Goal: Transaction & Acquisition: Purchase product/service

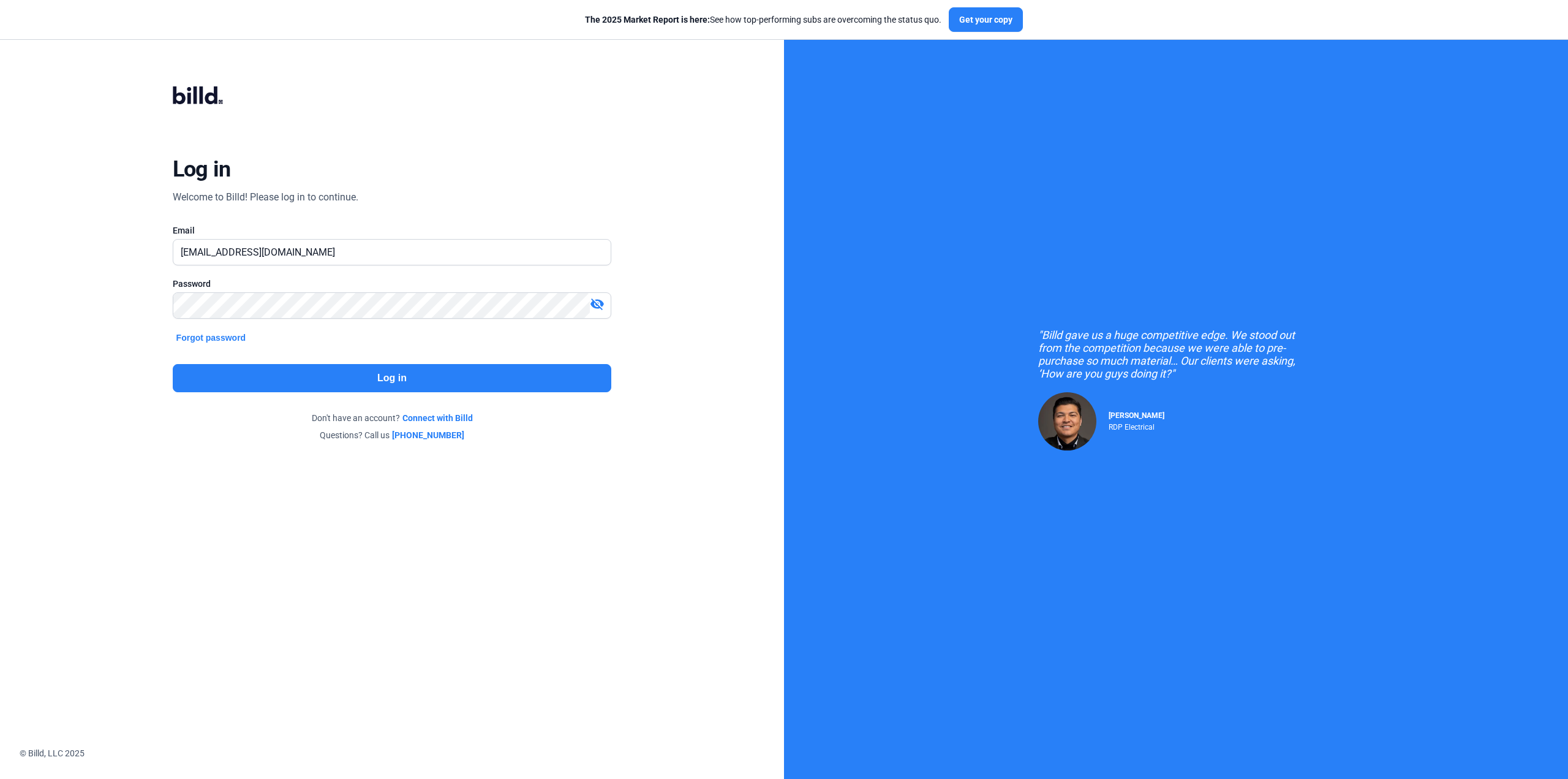
click at [440, 383] on button "Log in" at bounding box center [392, 378] width 439 height 28
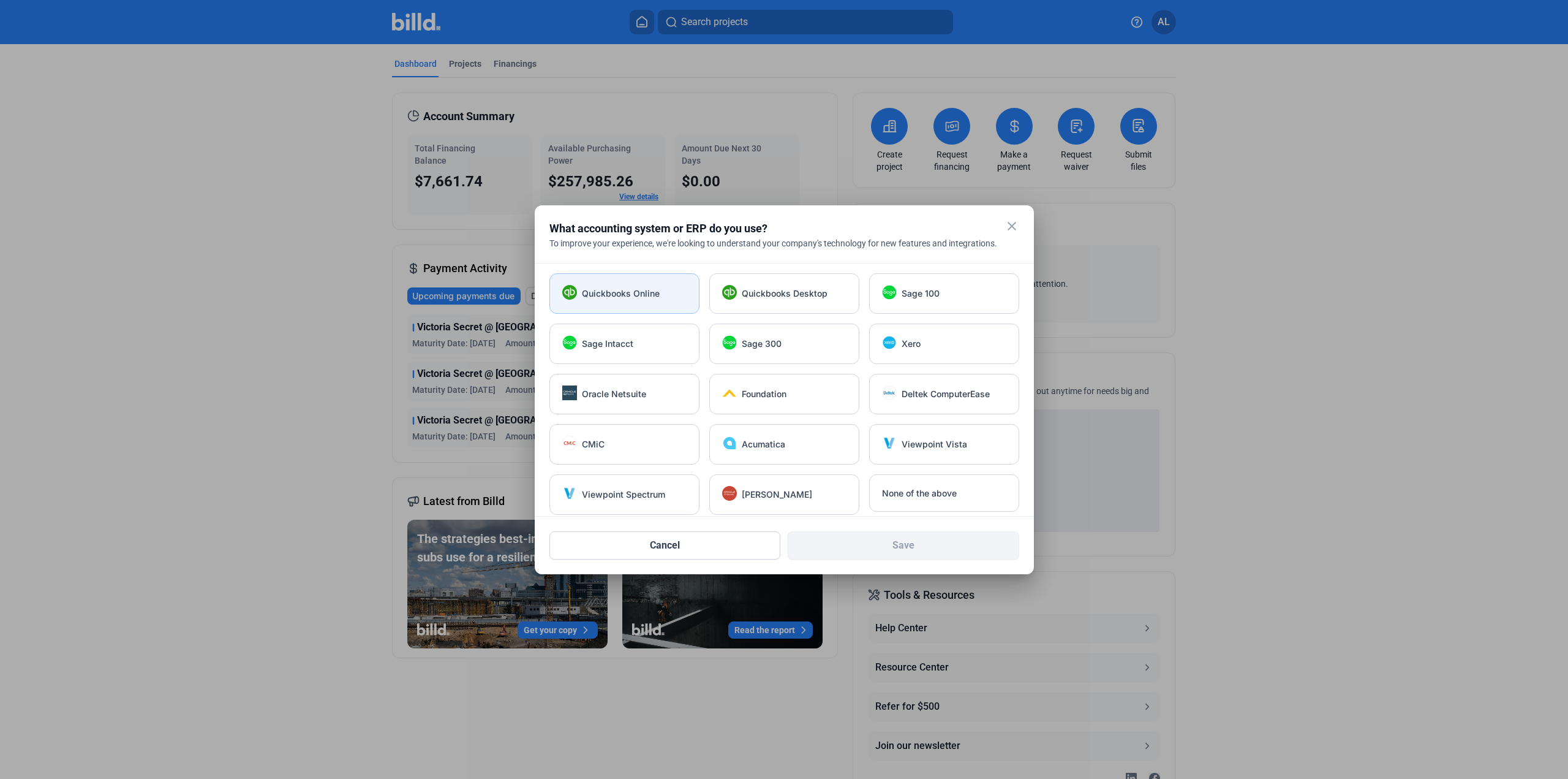
click at [626, 294] on span "Quickbooks Online" at bounding box center [621, 293] width 78 height 12
click at [933, 546] on button "Save" at bounding box center [904, 546] width 232 height 28
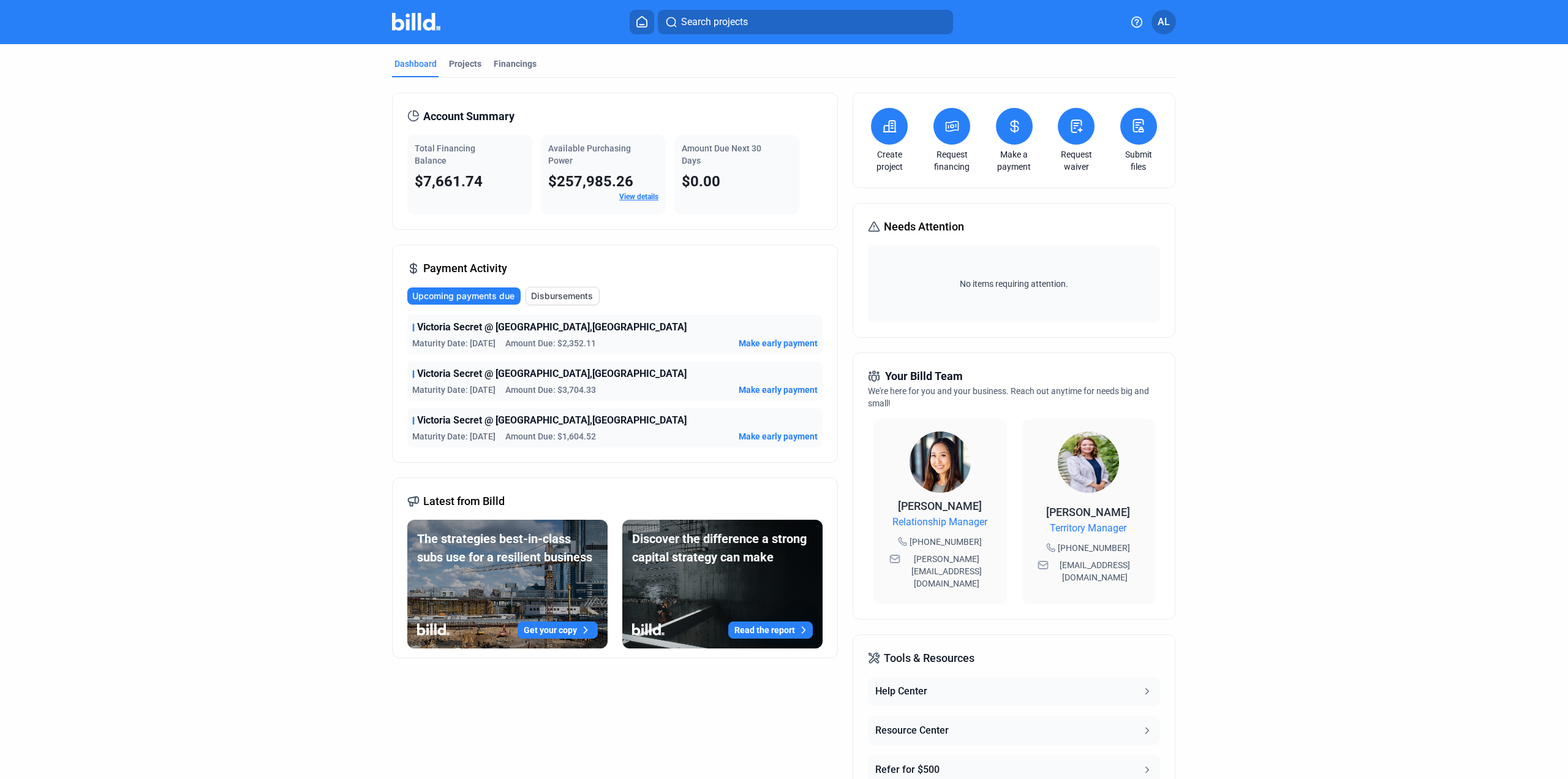
click at [510, 334] on div "Victoria Secret @ [GEOGRAPHIC_DATA],[GEOGRAPHIC_DATA] Maturity Date: [DATE] Amo…" at bounding box center [615, 334] width 415 height 39
click at [510, 332] on span "Victoria Secret @ [GEOGRAPHIC_DATA],[GEOGRAPHIC_DATA]" at bounding box center [552, 327] width 270 height 15
click at [525, 331] on span "Victoria Secret @ [GEOGRAPHIC_DATA],[GEOGRAPHIC_DATA]" at bounding box center [552, 327] width 270 height 15
click at [457, 62] on div "Projects" at bounding box center [465, 64] width 32 height 12
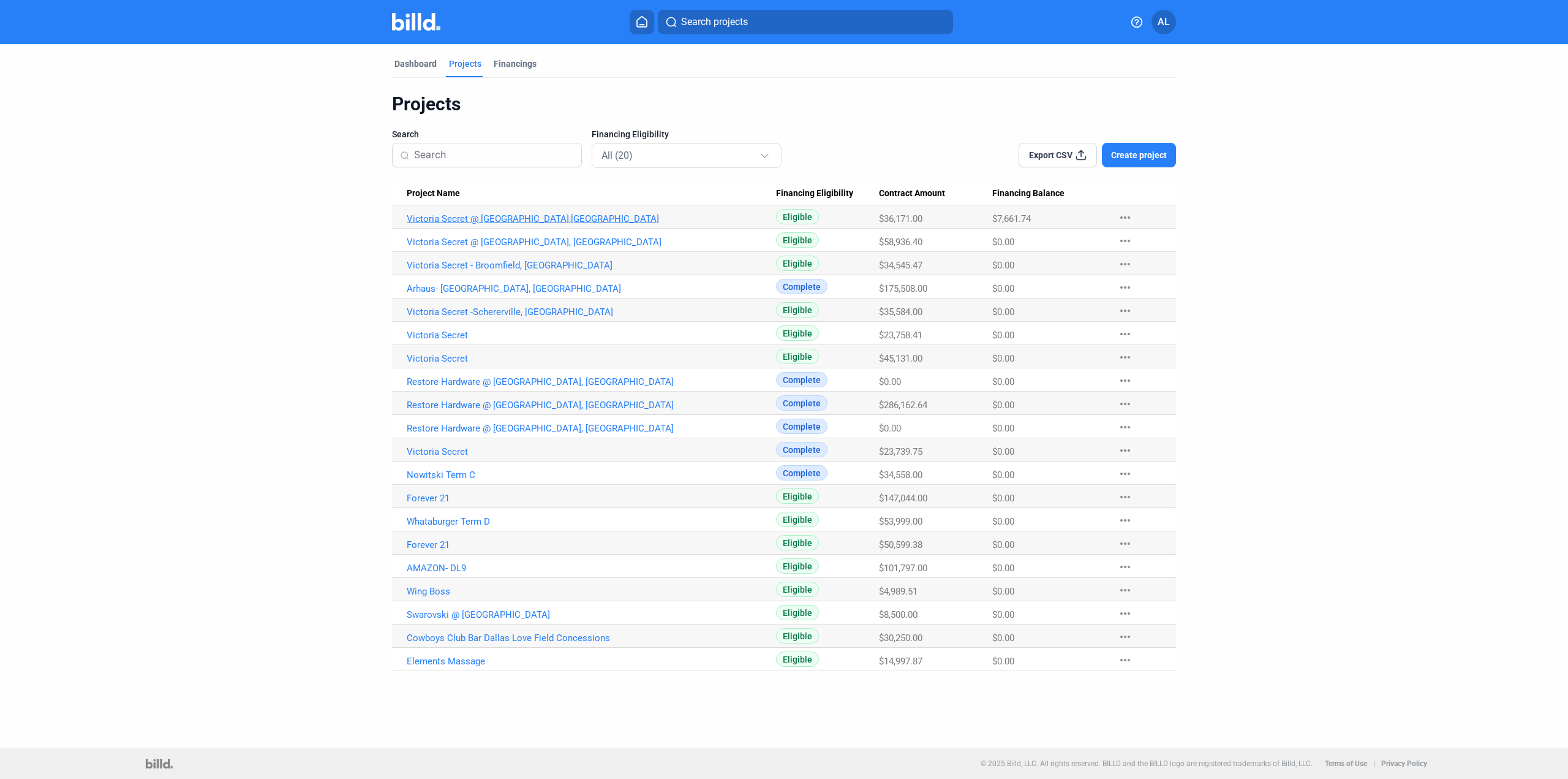
click at [504, 216] on link "Victoria Secret @ [GEOGRAPHIC_DATA],[GEOGRAPHIC_DATA]" at bounding box center [592, 219] width 369 height 11
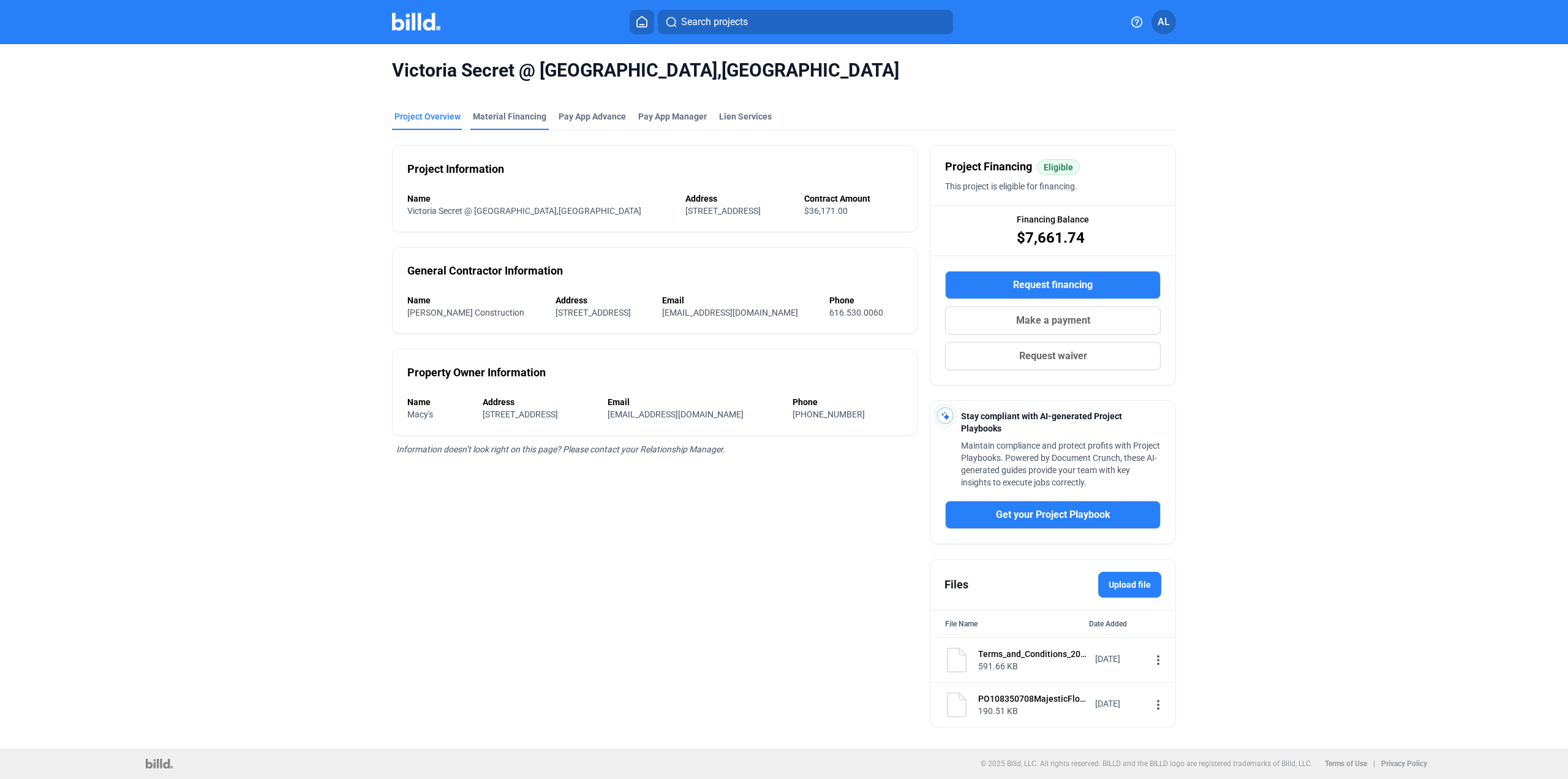
click at [511, 114] on div "Material Financing" at bounding box center [510, 116] width 74 height 12
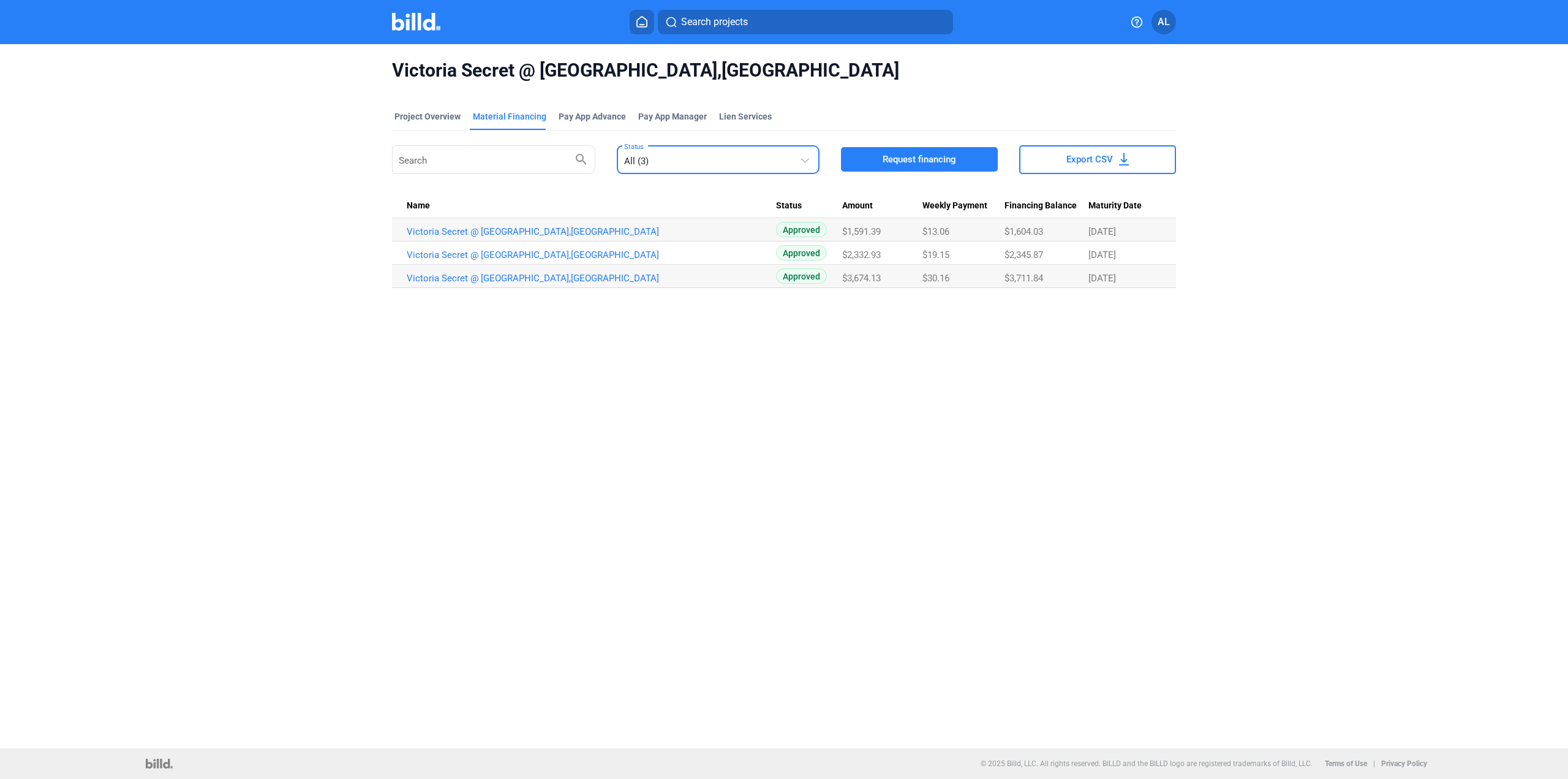
click at [701, 161] on div "All (3)" at bounding box center [712, 158] width 176 height 17
click at [1005, 379] on div at bounding box center [784, 389] width 1568 height 779
click at [541, 232] on link "Victoria Secret @ [GEOGRAPHIC_DATA],[GEOGRAPHIC_DATA]" at bounding box center [592, 231] width 369 height 11
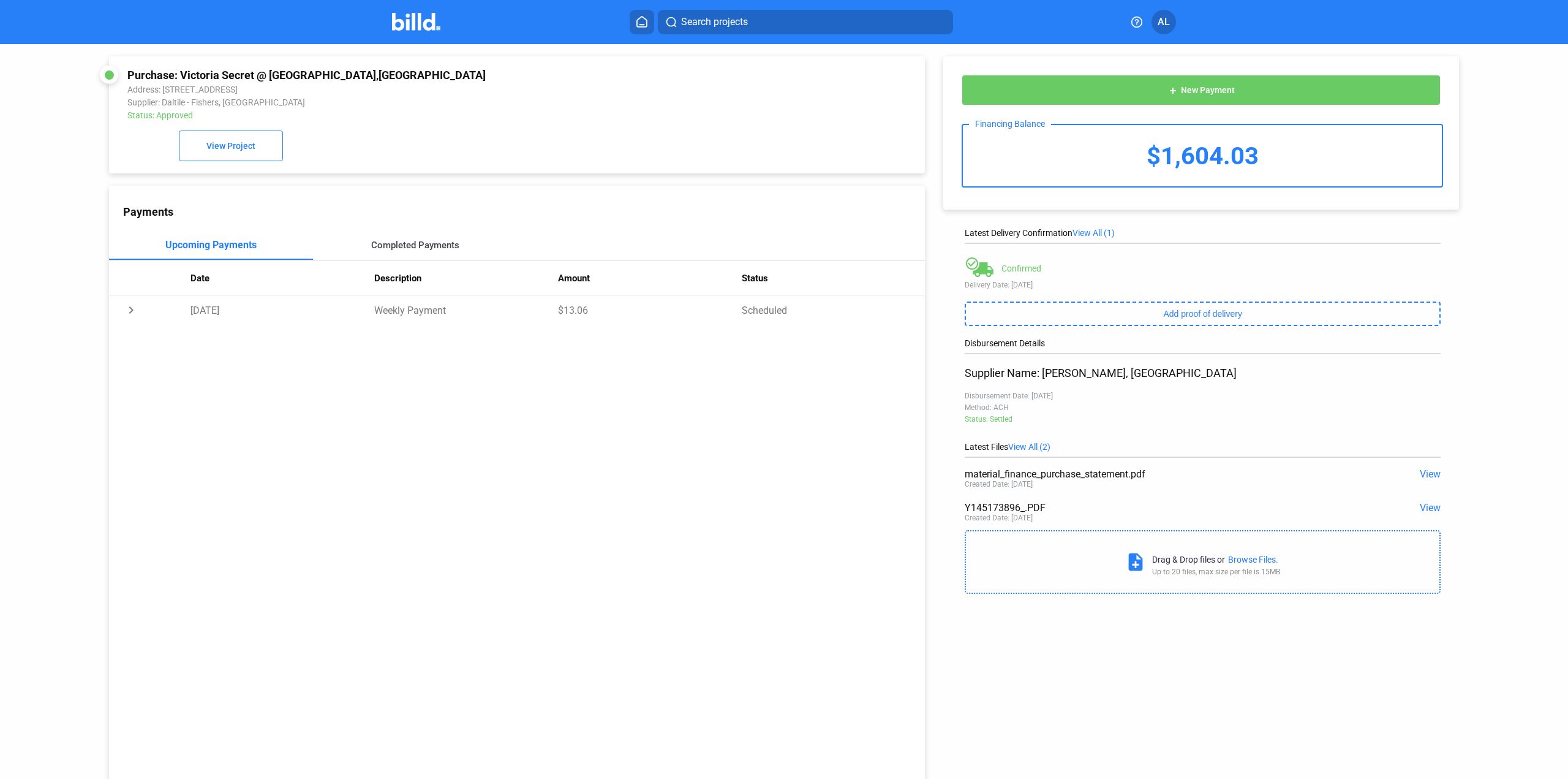
click at [416, 251] on div "Completed Payments" at bounding box center [415, 244] width 89 height 11
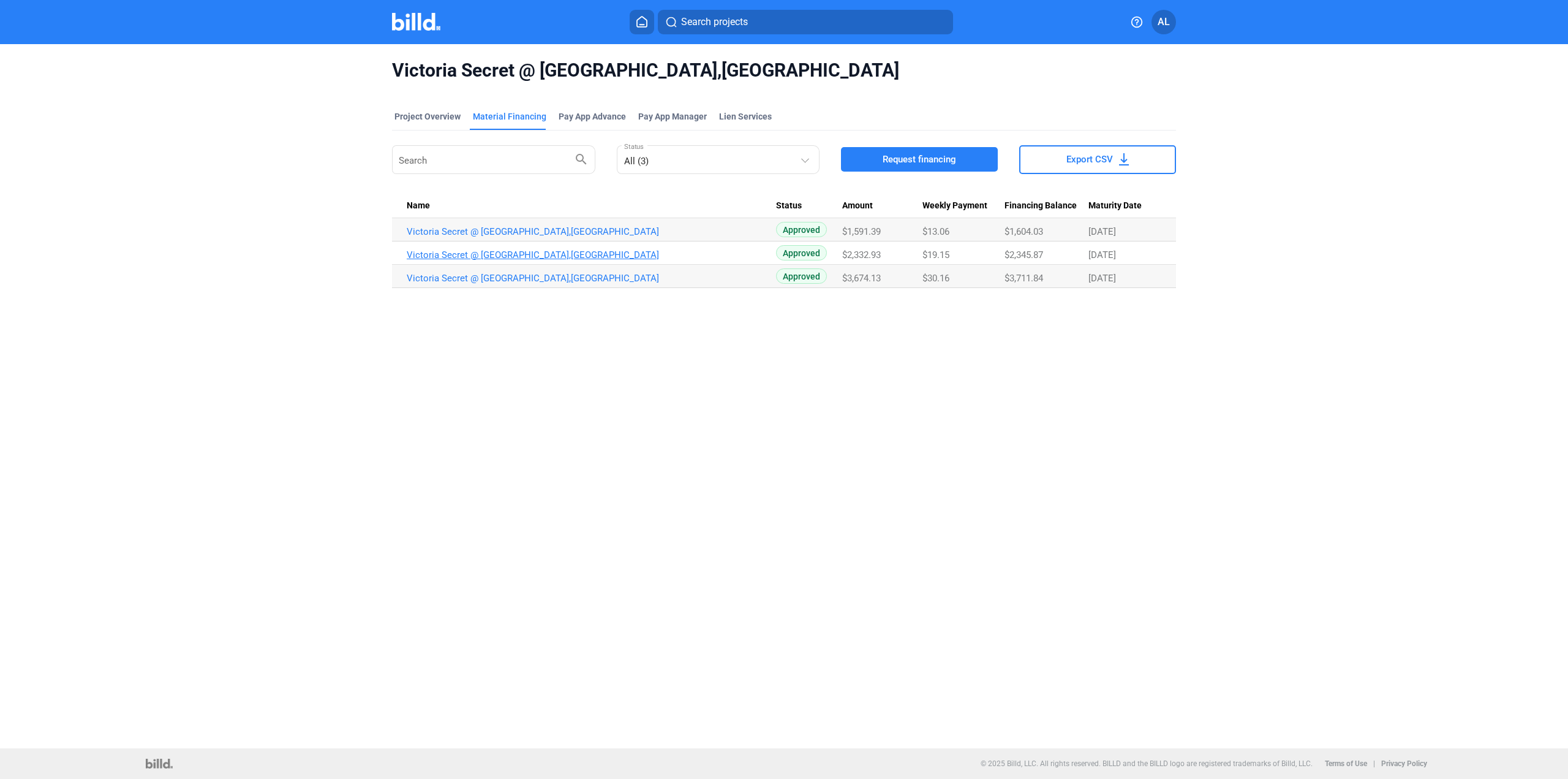
click at [535, 256] on link "Victoria Secret @ [GEOGRAPHIC_DATA],[GEOGRAPHIC_DATA]" at bounding box center [592, 254] width 369 height 11
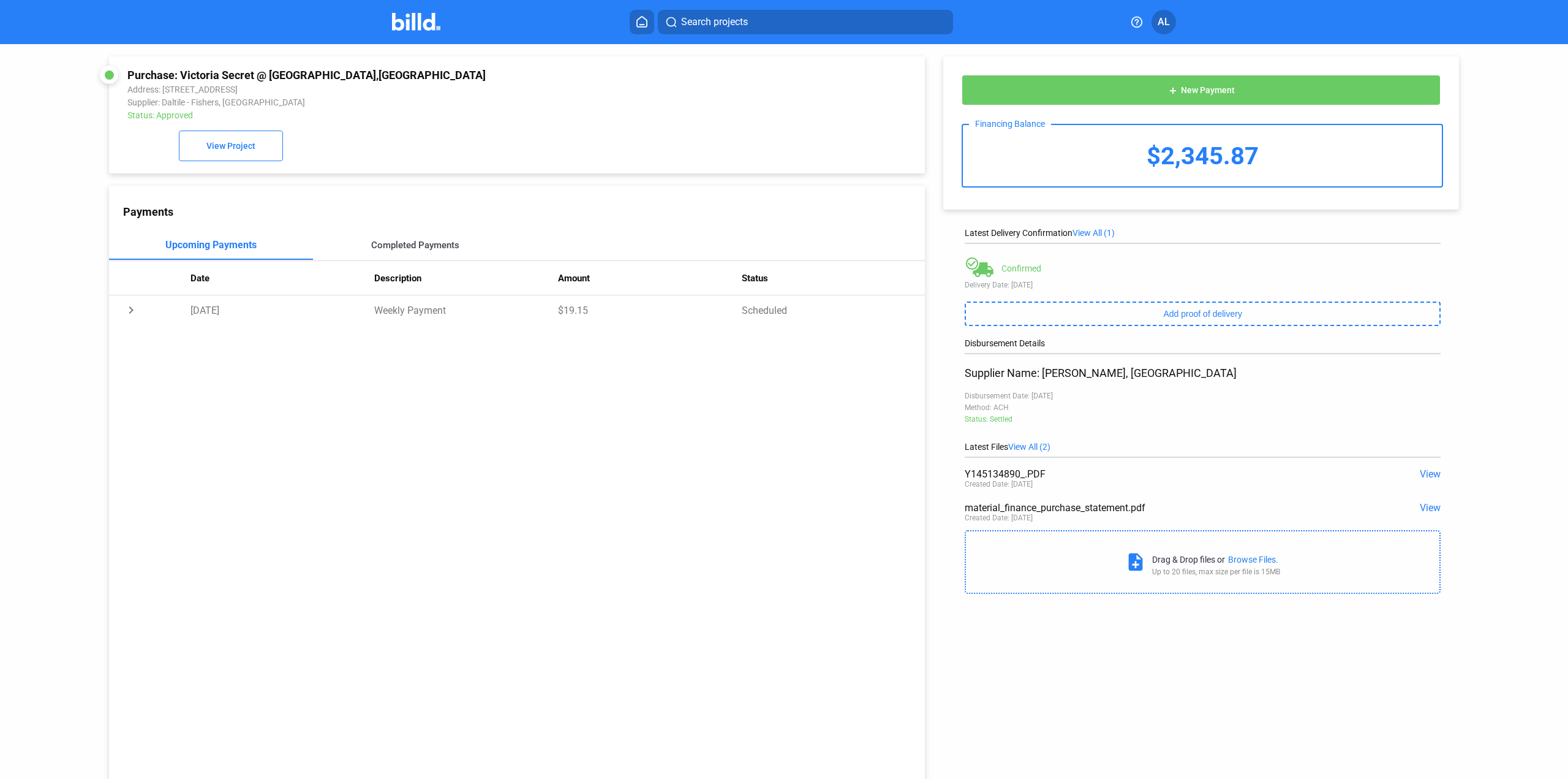
click at [412, 251] on div "Completed Payments" at bounding box center [415, 244] width 89 height 11
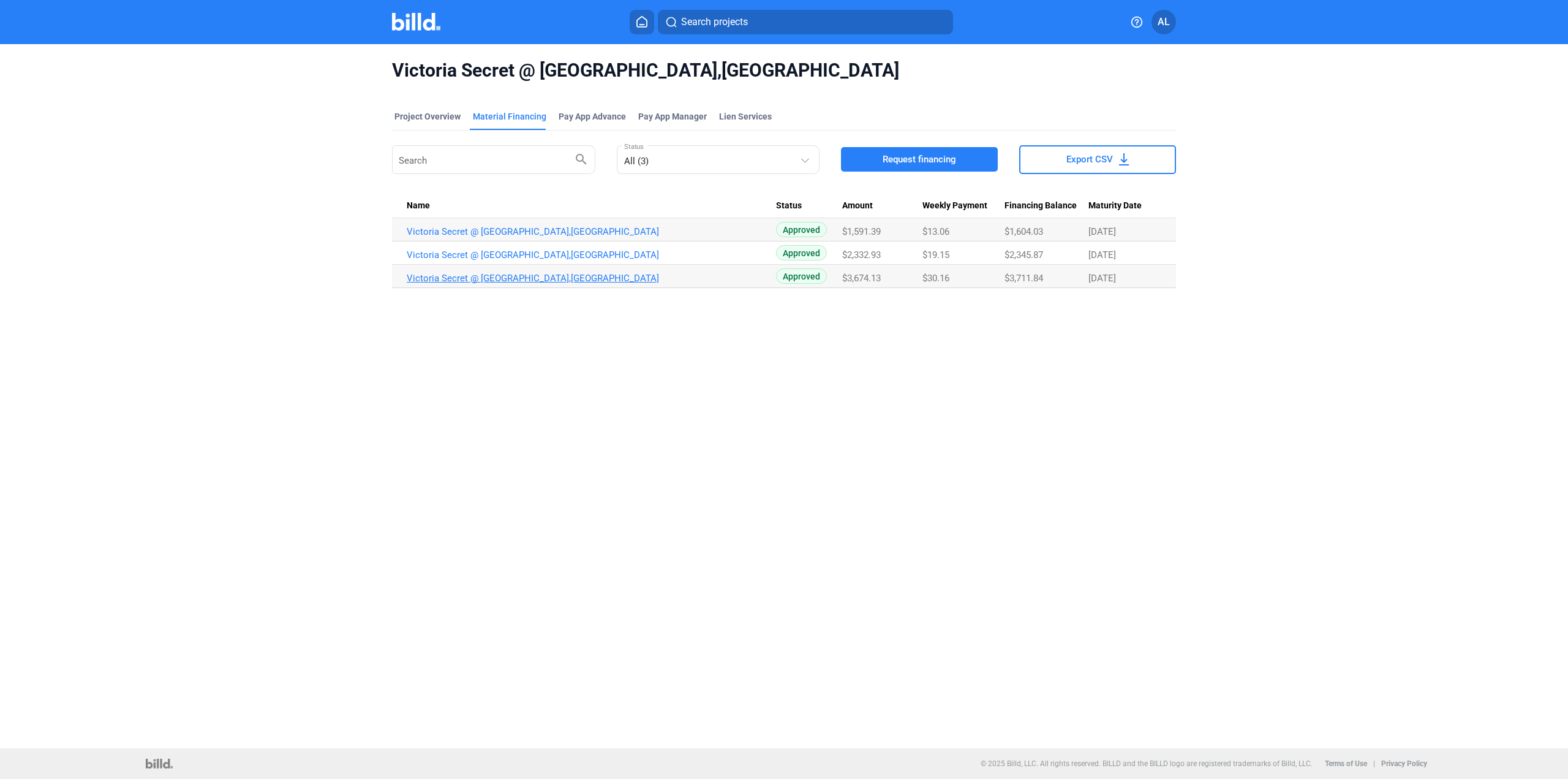
click at [513, 272] on link "Victoria Secret @ [GEOGRAPHIC_DATA],[GEOGRAPHIC_DATA]" at bounding box center [592, 277] width 369 height 11
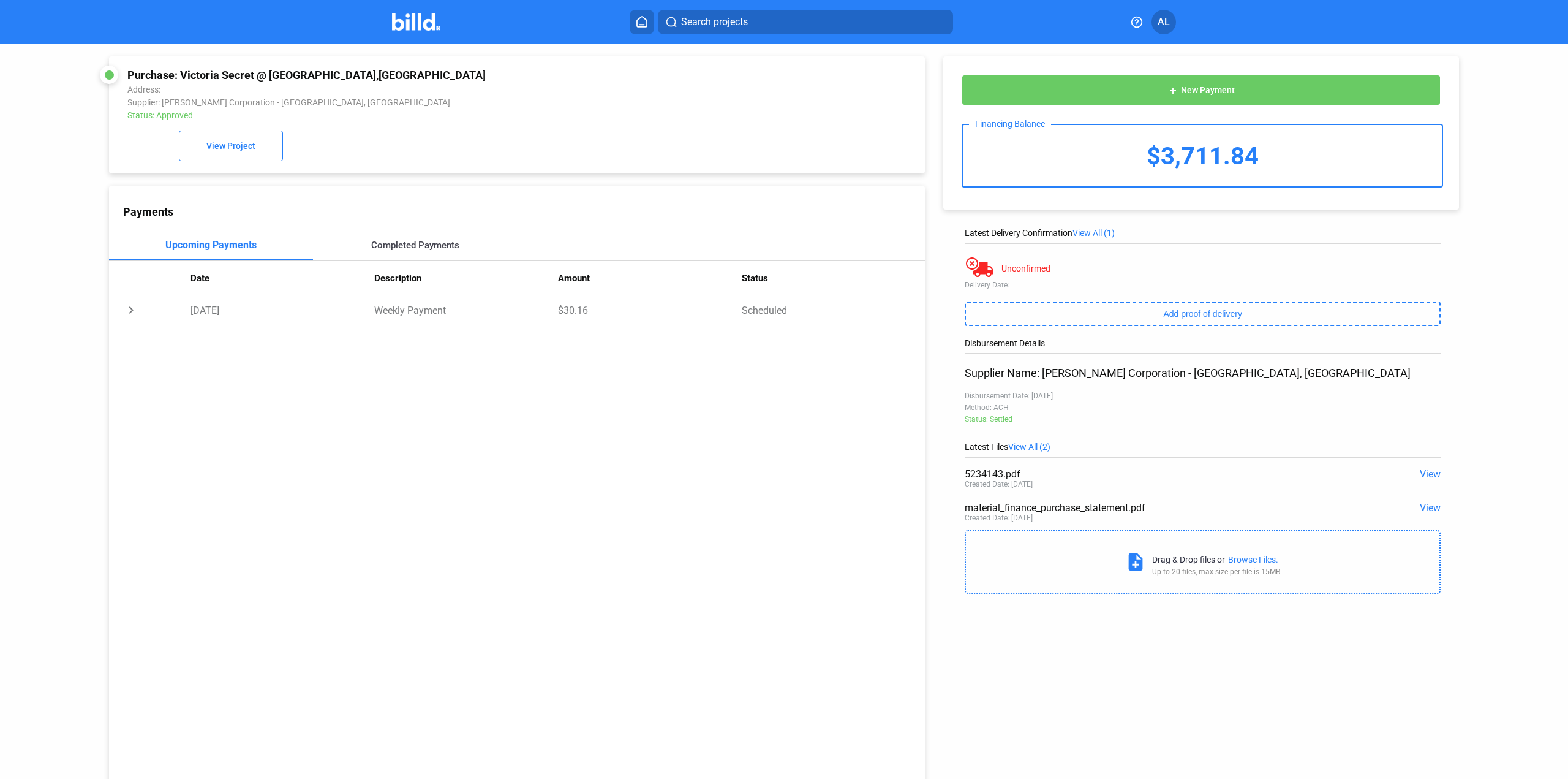
click at [447, 250] on div "Completed Payments" at bounding box center [415, 244] width 89 height 11
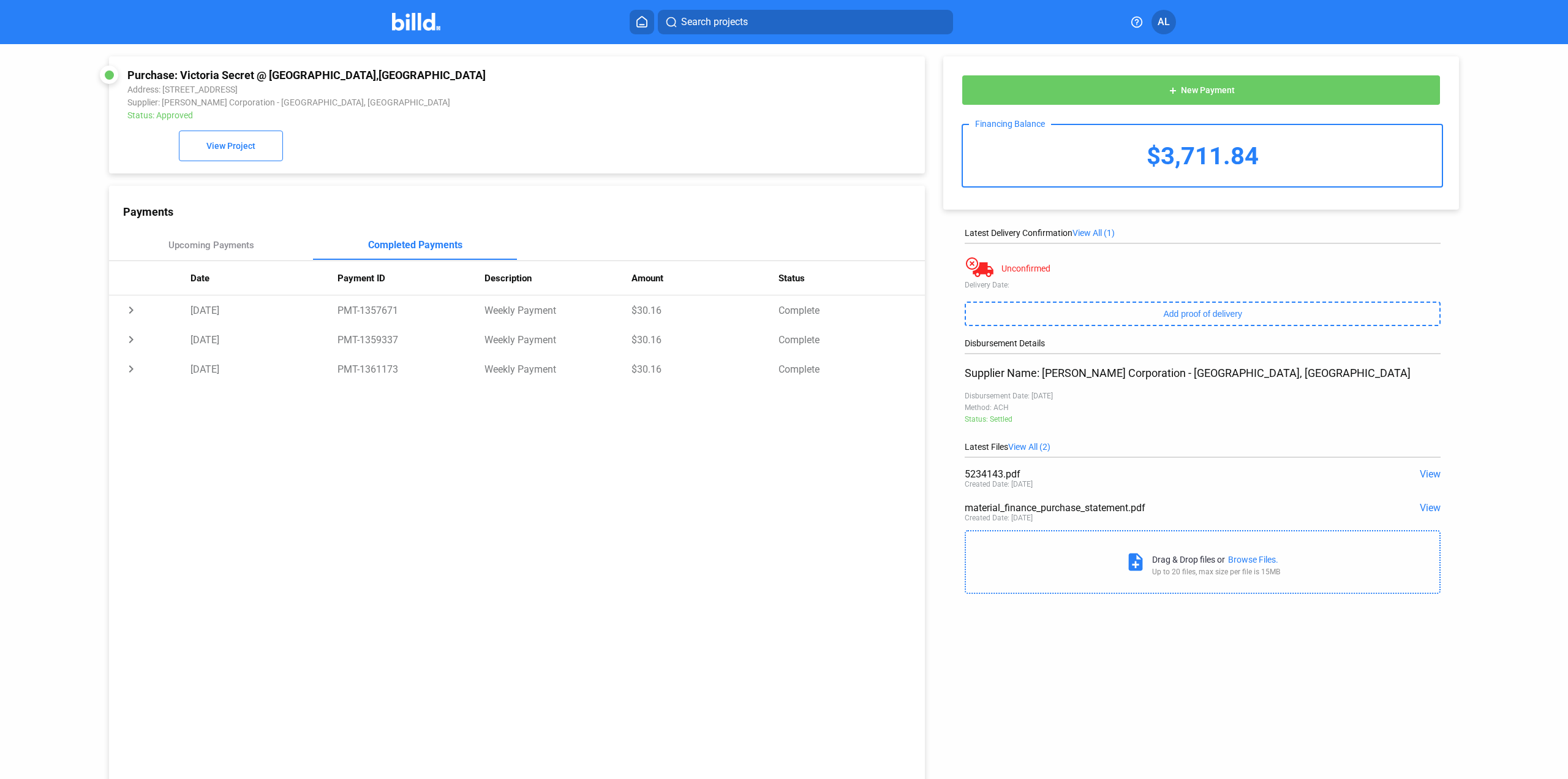
click at [396, 17] on img at bounding box center [416, 22] width 48 height 17
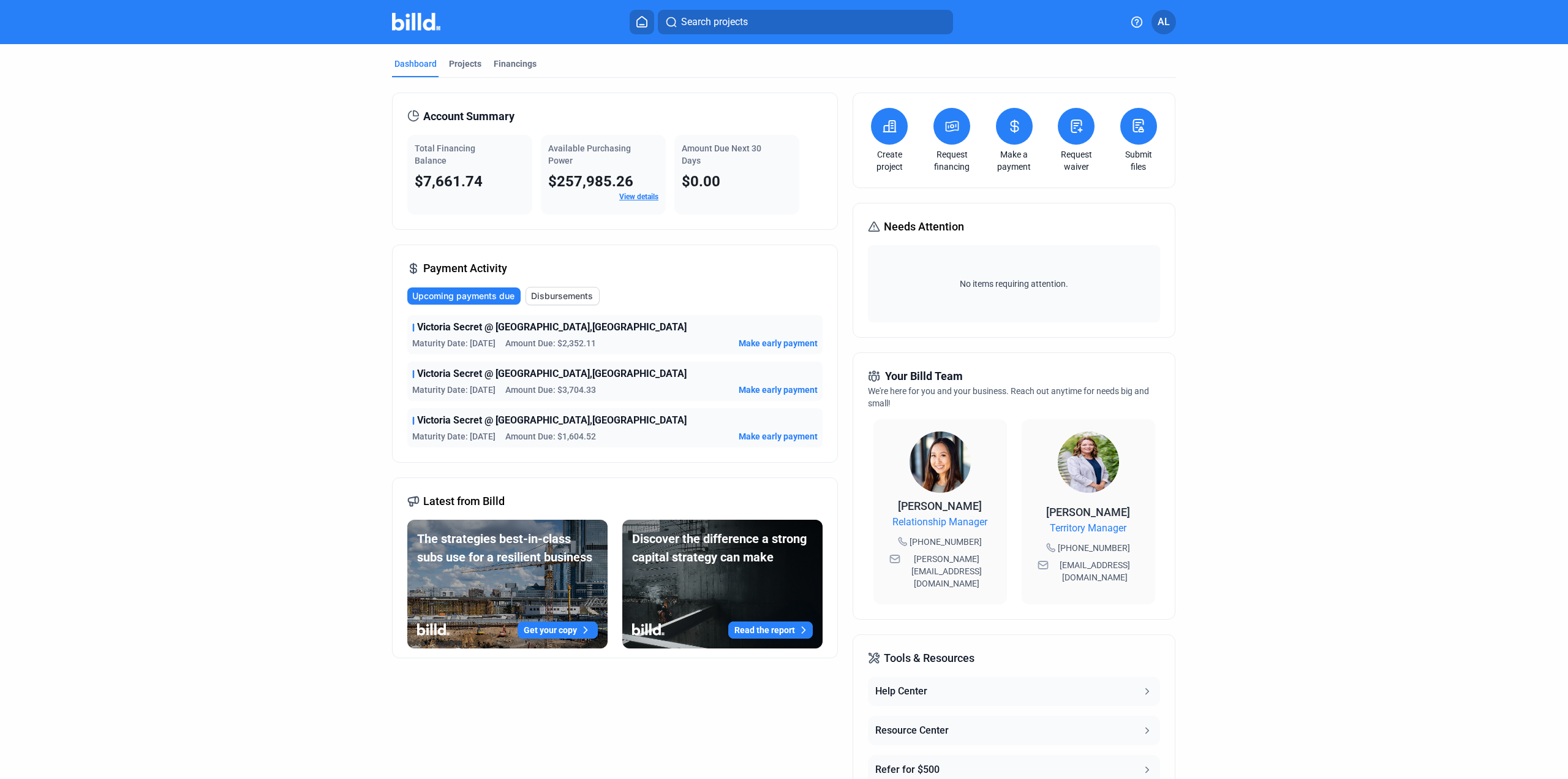
click at [772, 339] on span "Make early payment" at bounding box center [779, 343] width 79 height 12
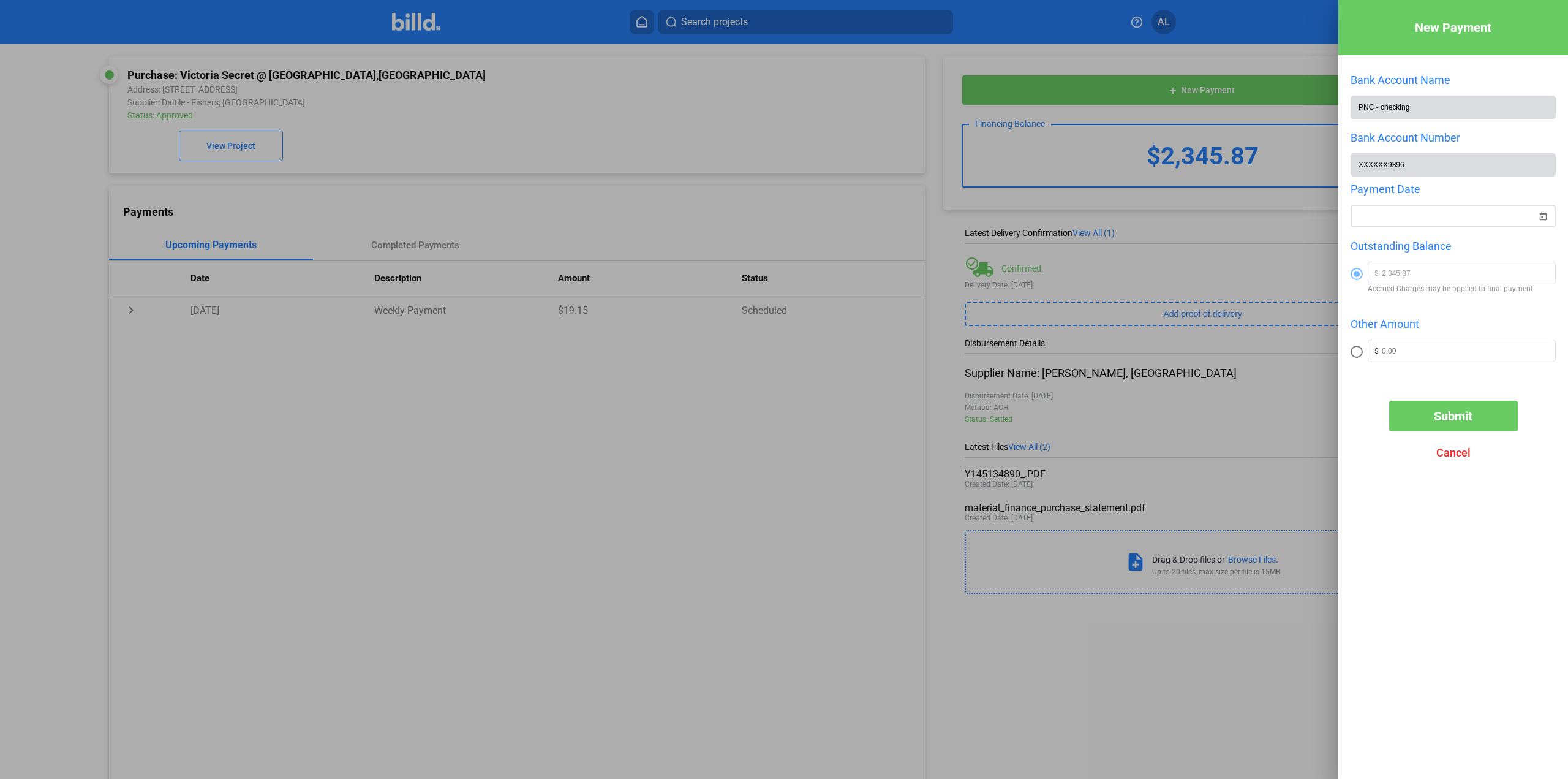
click at [1431, 218] on div "New Payment Bank Account Name PNC - checking Bank Account Number XXXXXX9396 Pay…" at bounding box center [784, 389] width 1568 height 779
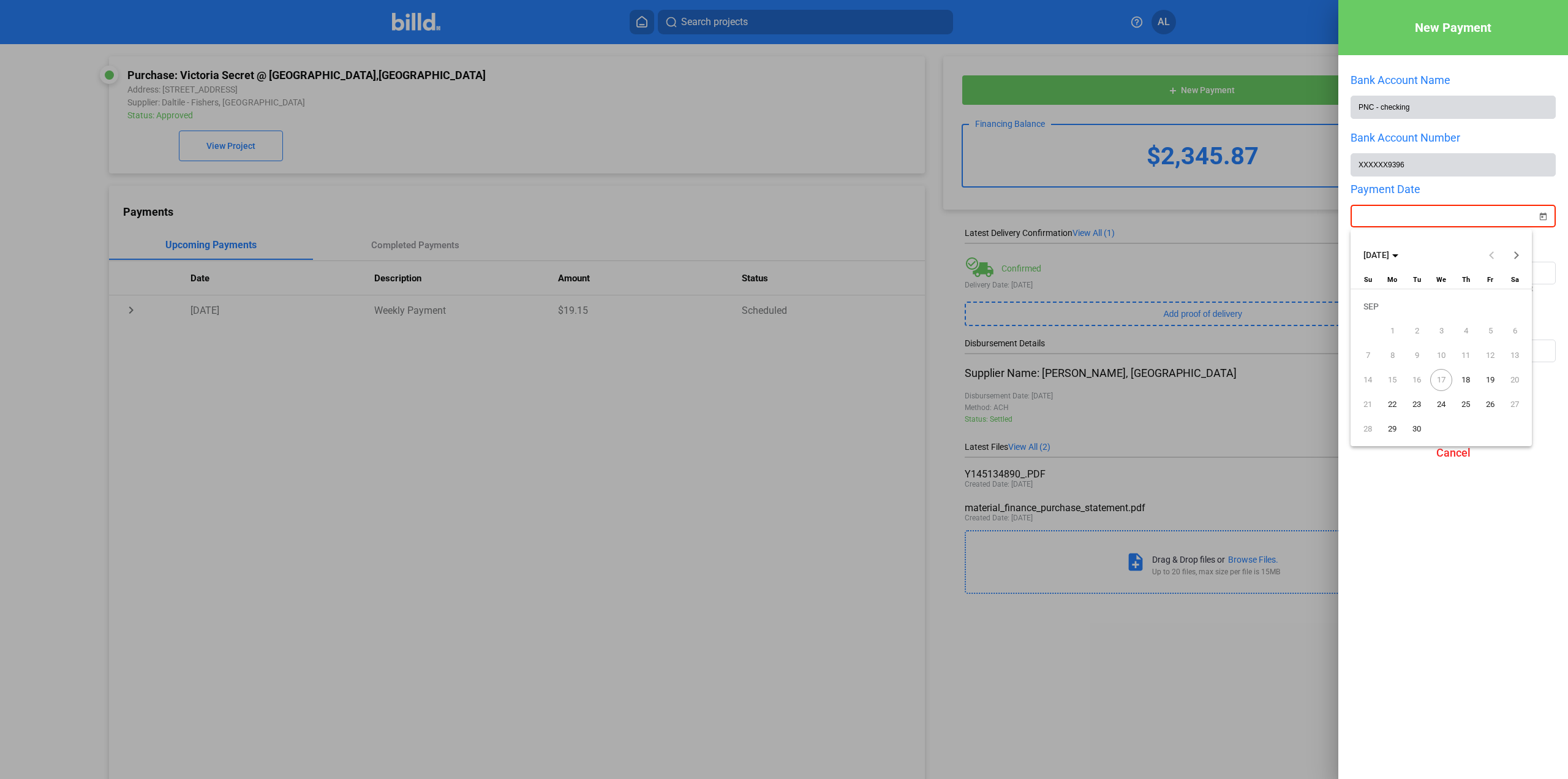
click at [1466, 381] on span "18" at bounding box center [1465, 380] width 22 height 22
type input "[DATE]"
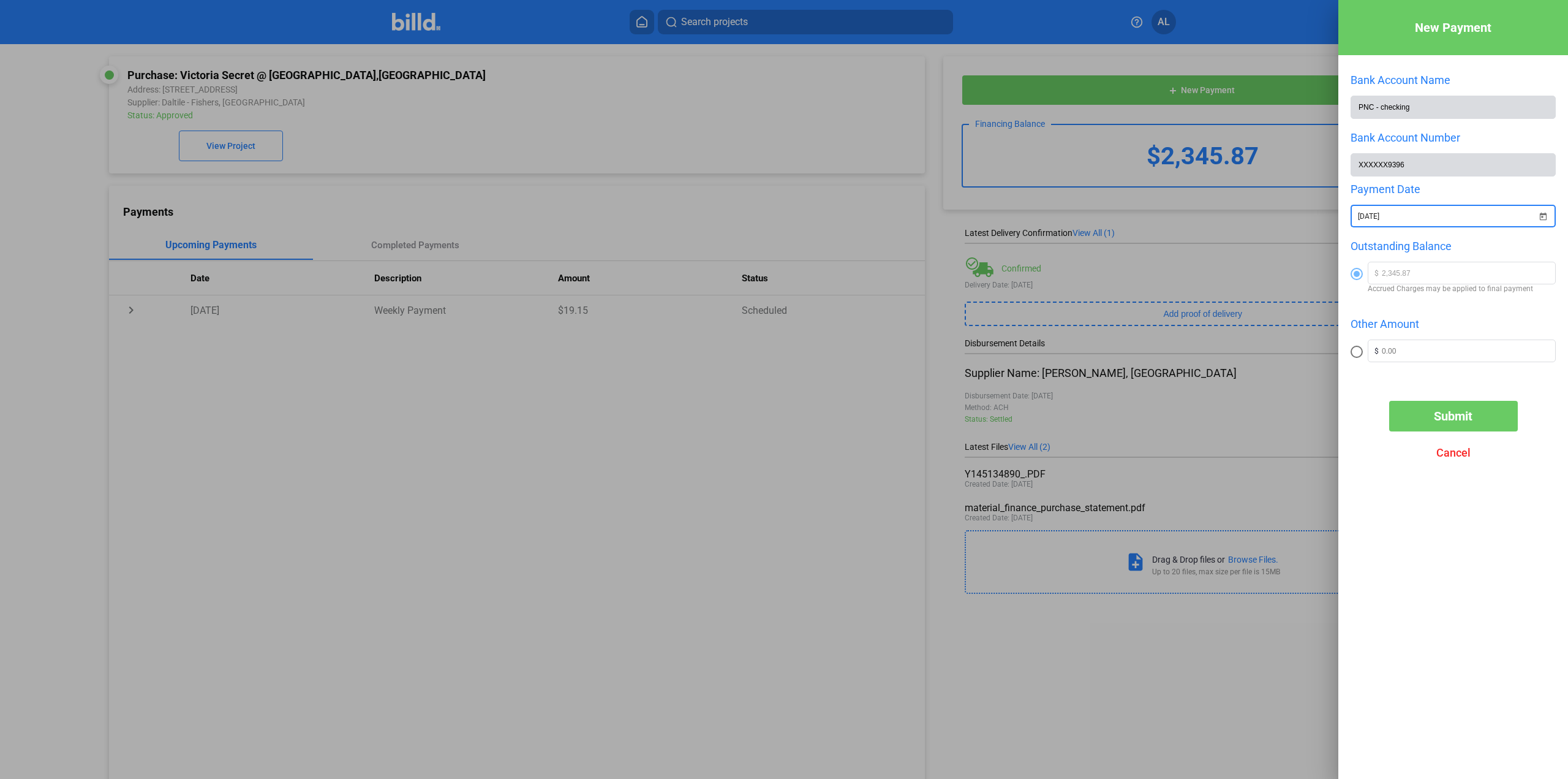
click at [1426, 421] on button "Submit" at bounding box center [1453, 416] width 128 height 31
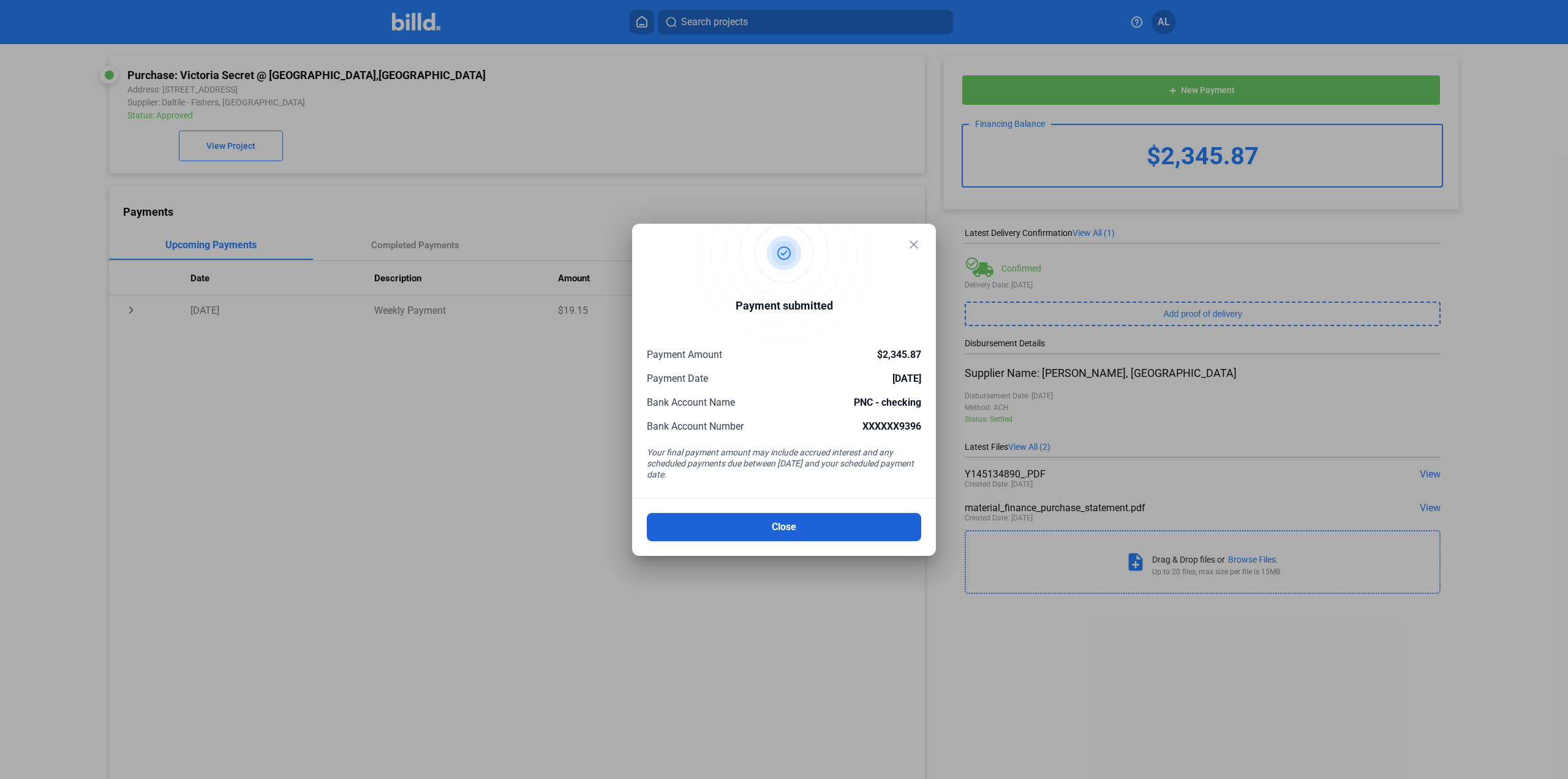
click at [808, 527] on button "Close" at bounding box center [784, 527] width 275 height 28
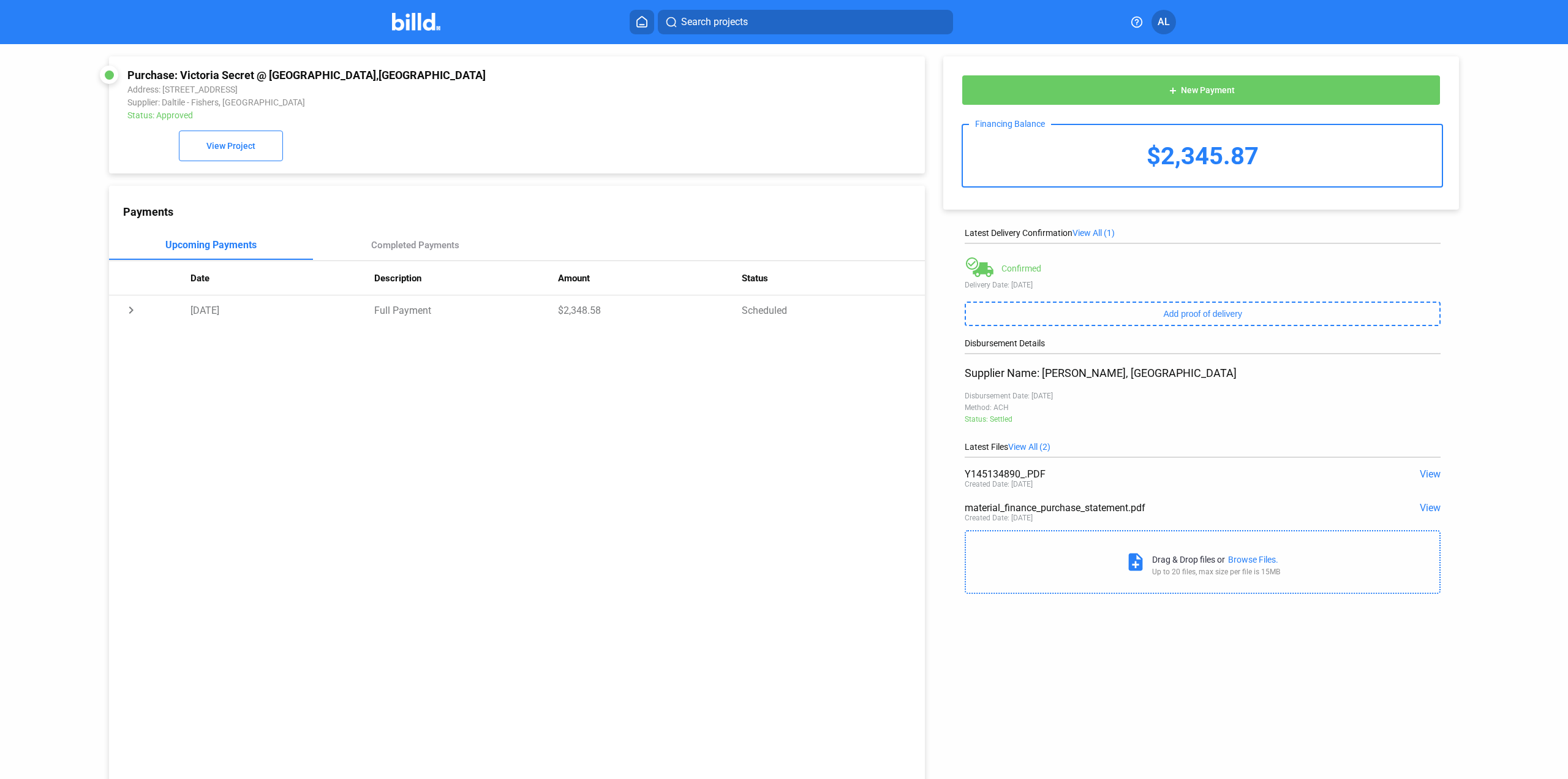
click at [424, 18] on img at bounding box center [416, 22] width 48 height 17
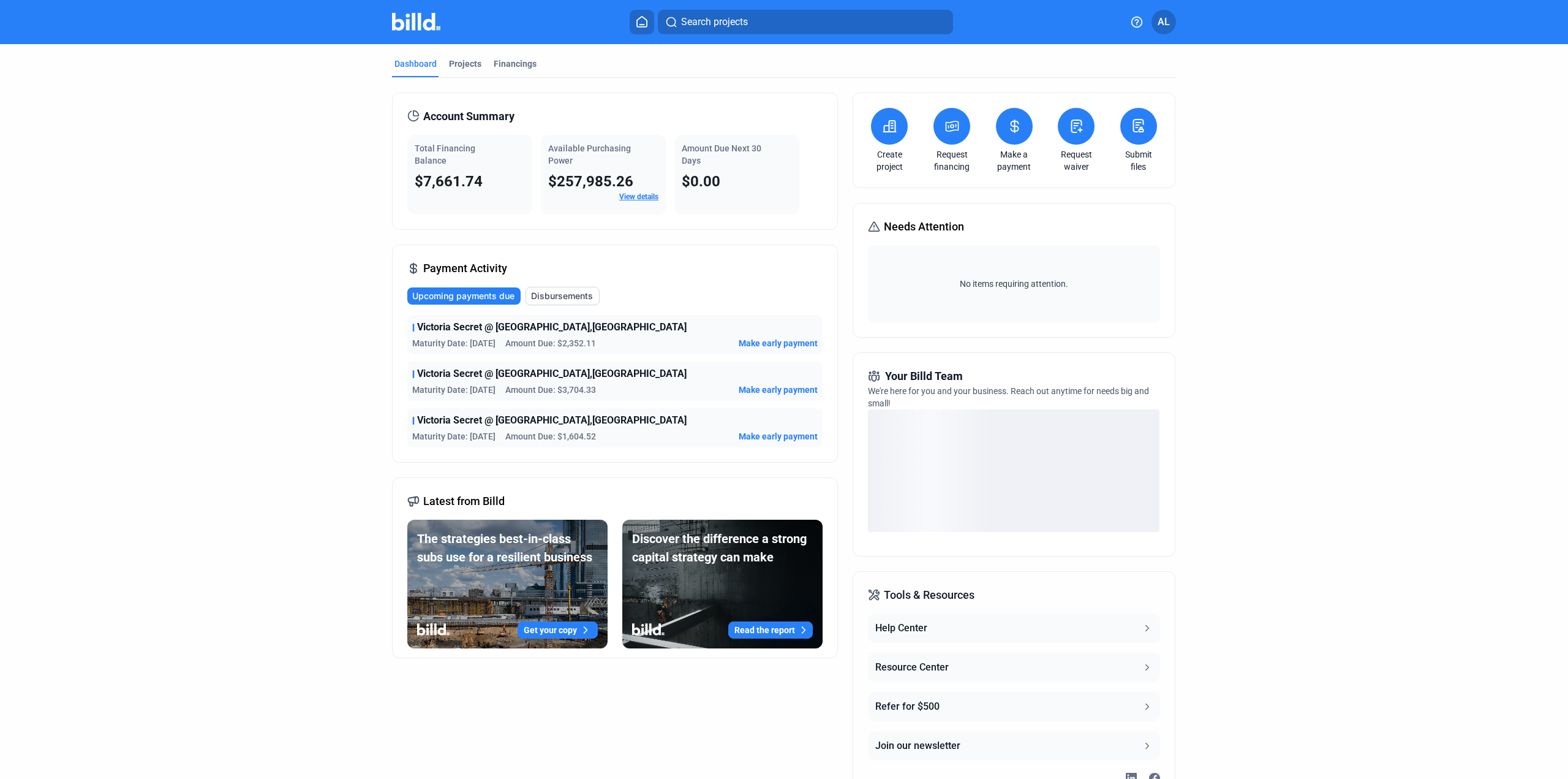
click at [782, 387] on span "Make early payment" at bounding box center [779, 389] width 79 height 12
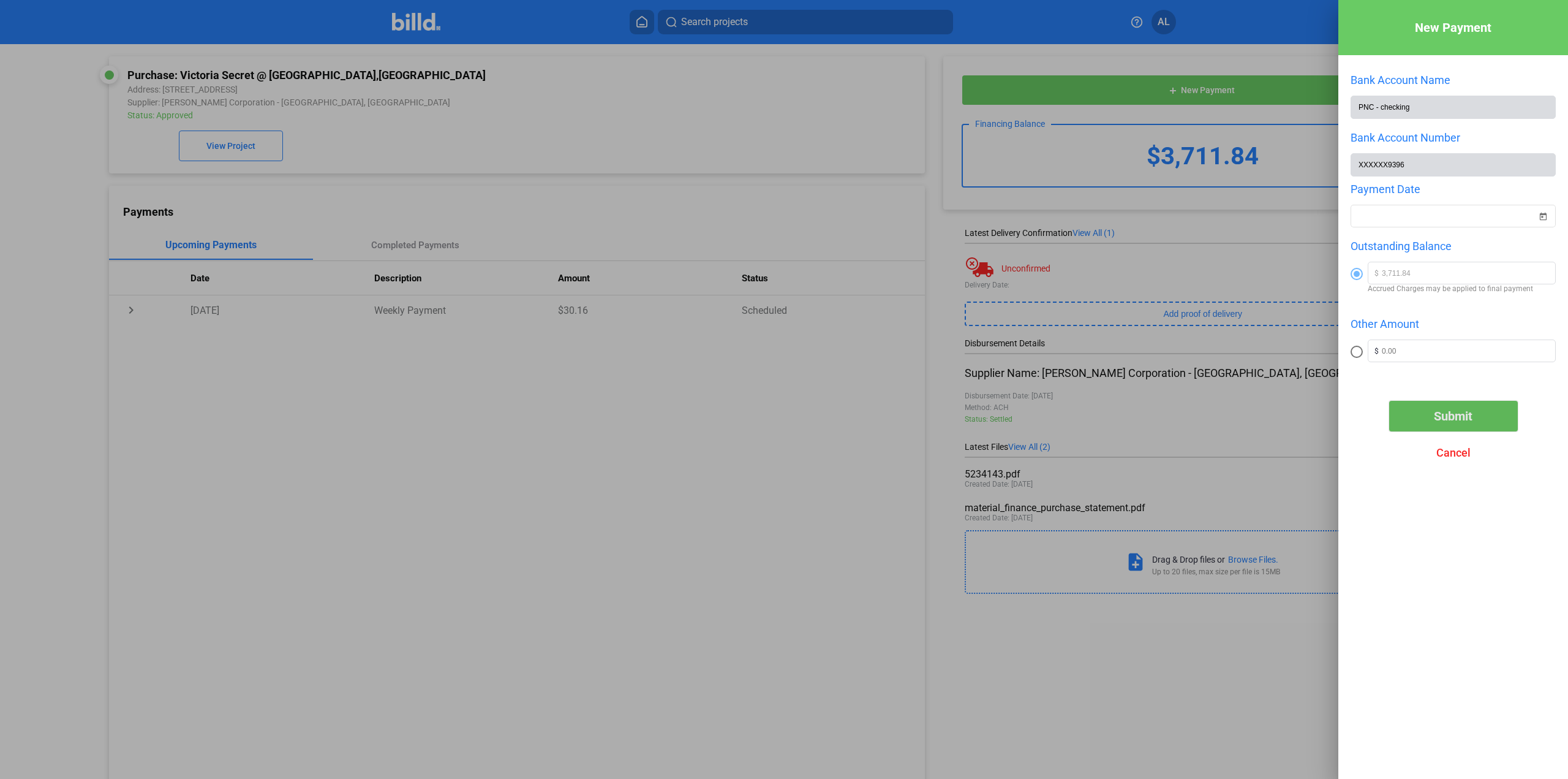
click at [1455, 421] on span "Submit" at bounding box center [1453, 416] width 39 height 15
click at [1550, 216] on span "Open calendar" at bounding box center [1543, 209] width 30 height 30
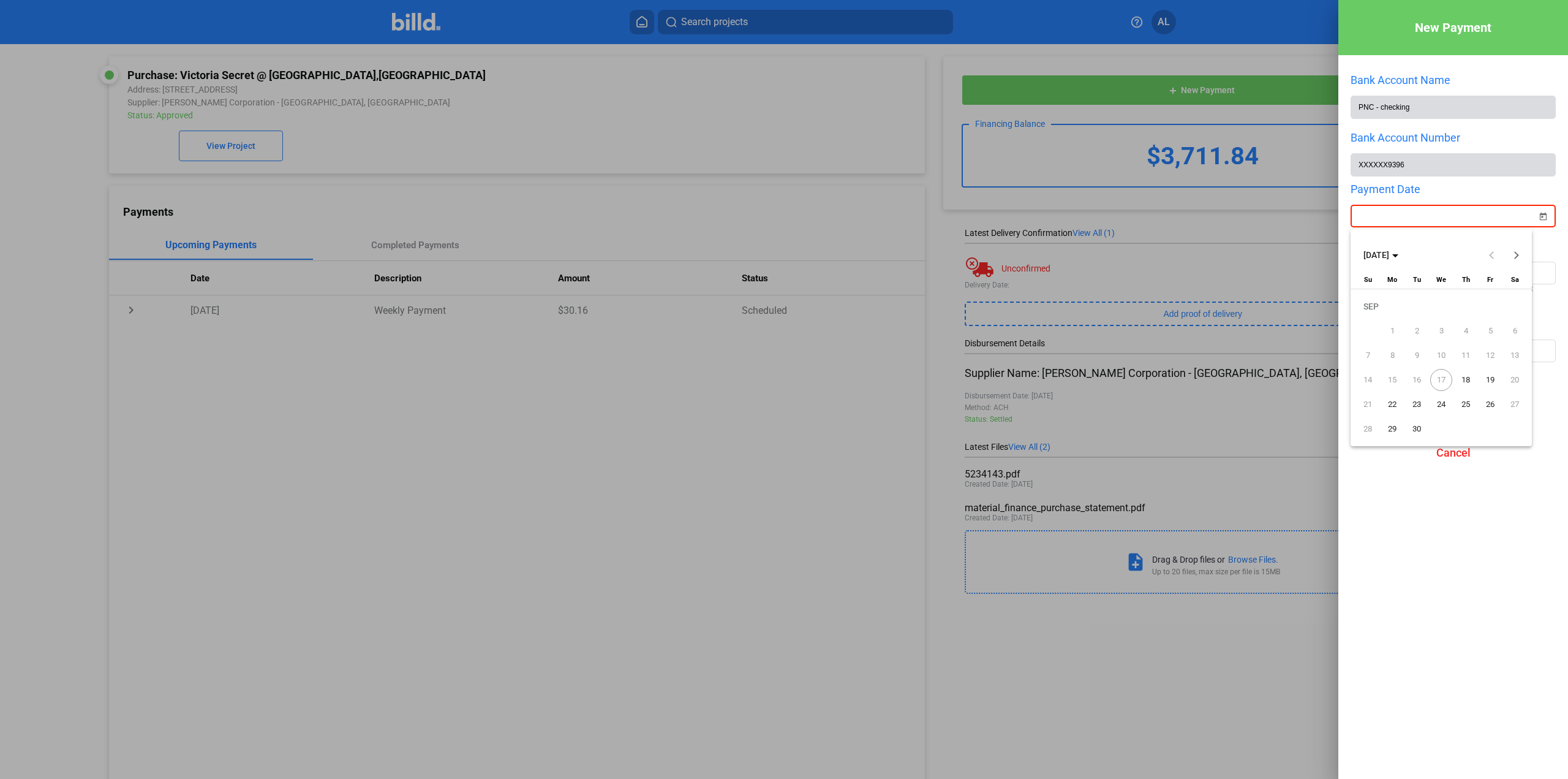
click at [1465, 379] on span "18" at bounding box center [1465, 380] width 22 height 22
type input "[DATE]"
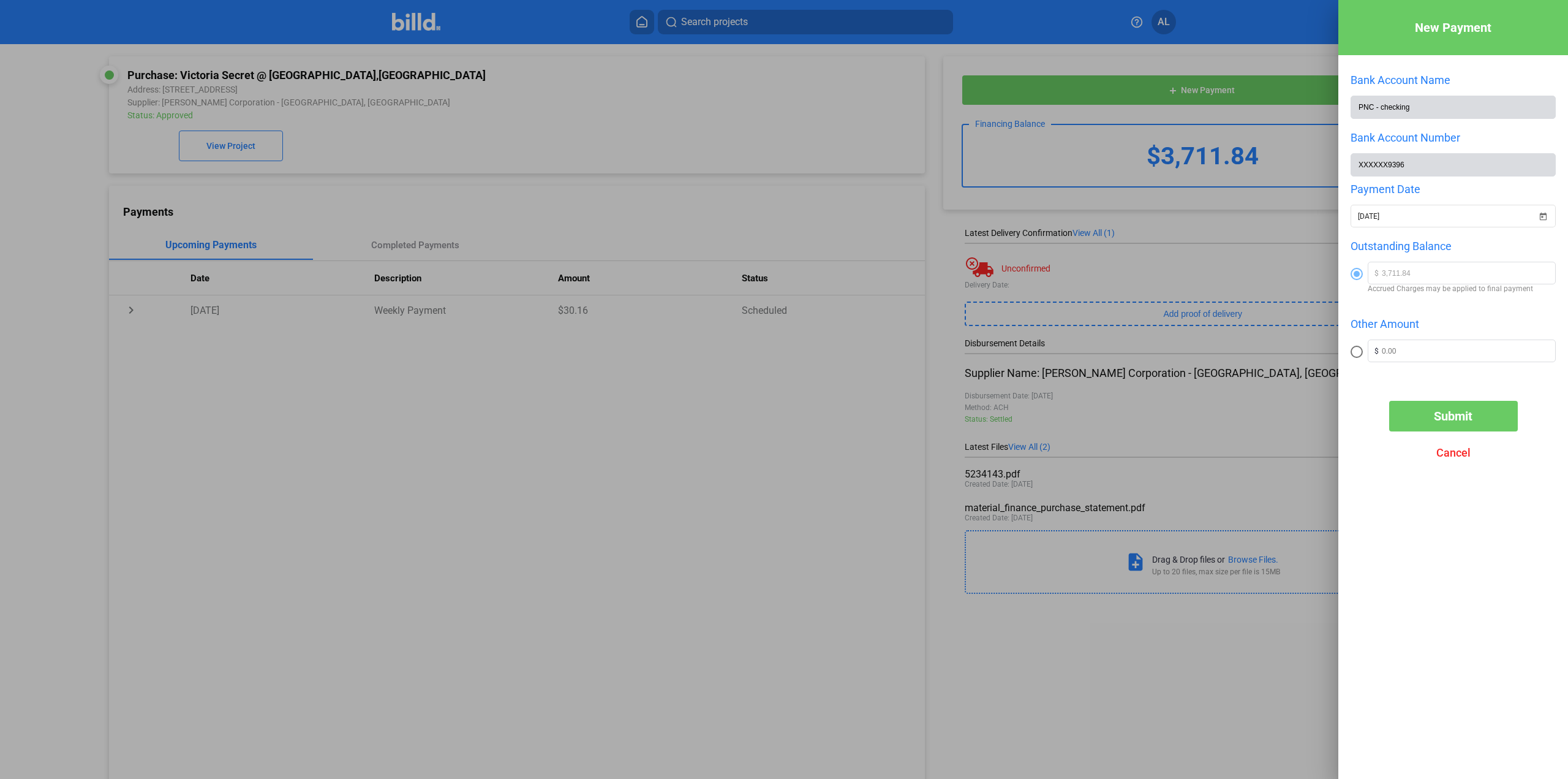
click at [1456, 418] on span "Submit" at bounding box center [1453, 416] width 39 height 15
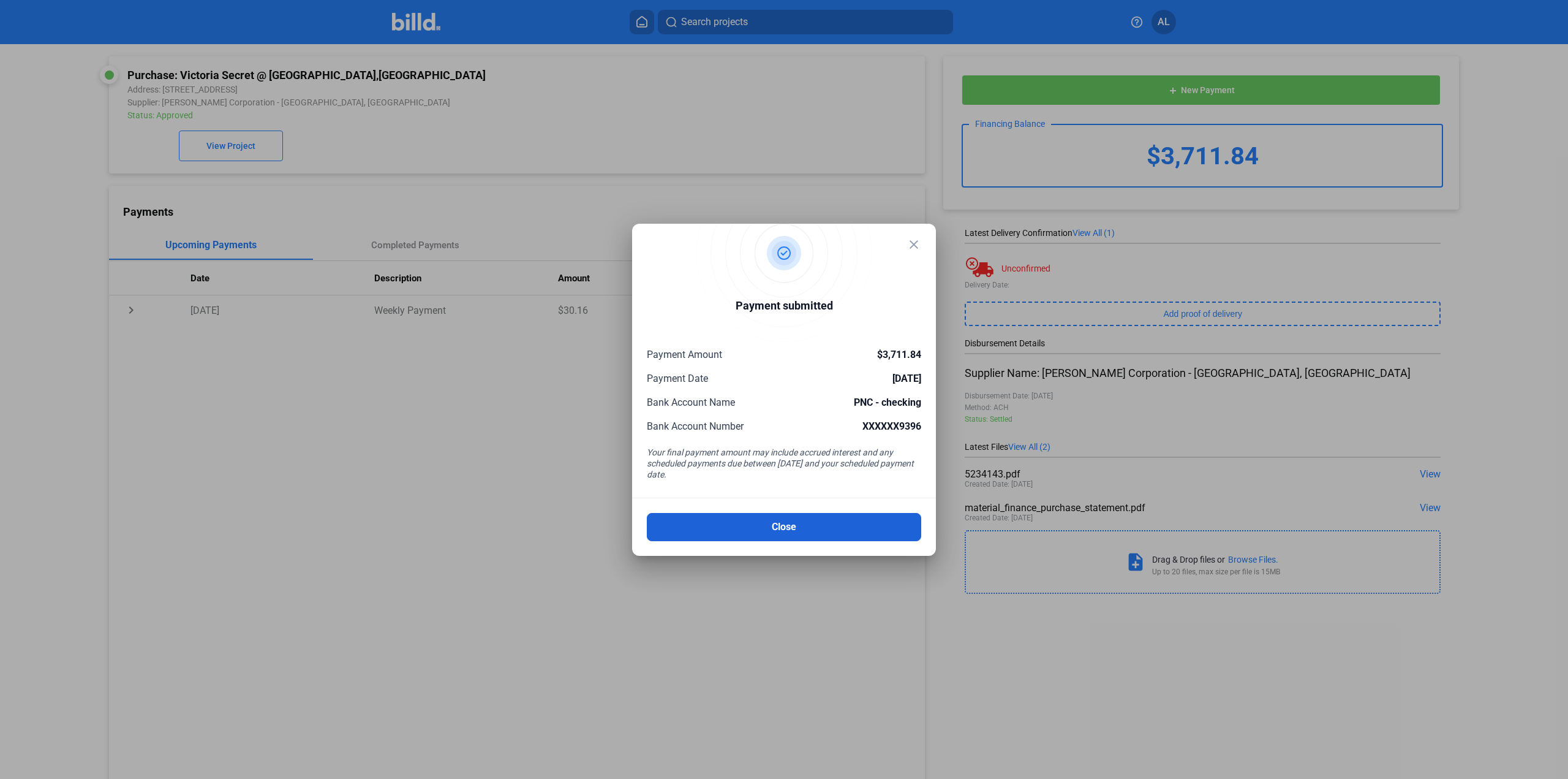
click at [815, 533] on button "Close" at bounding box center [784, 527] width 275 height 28
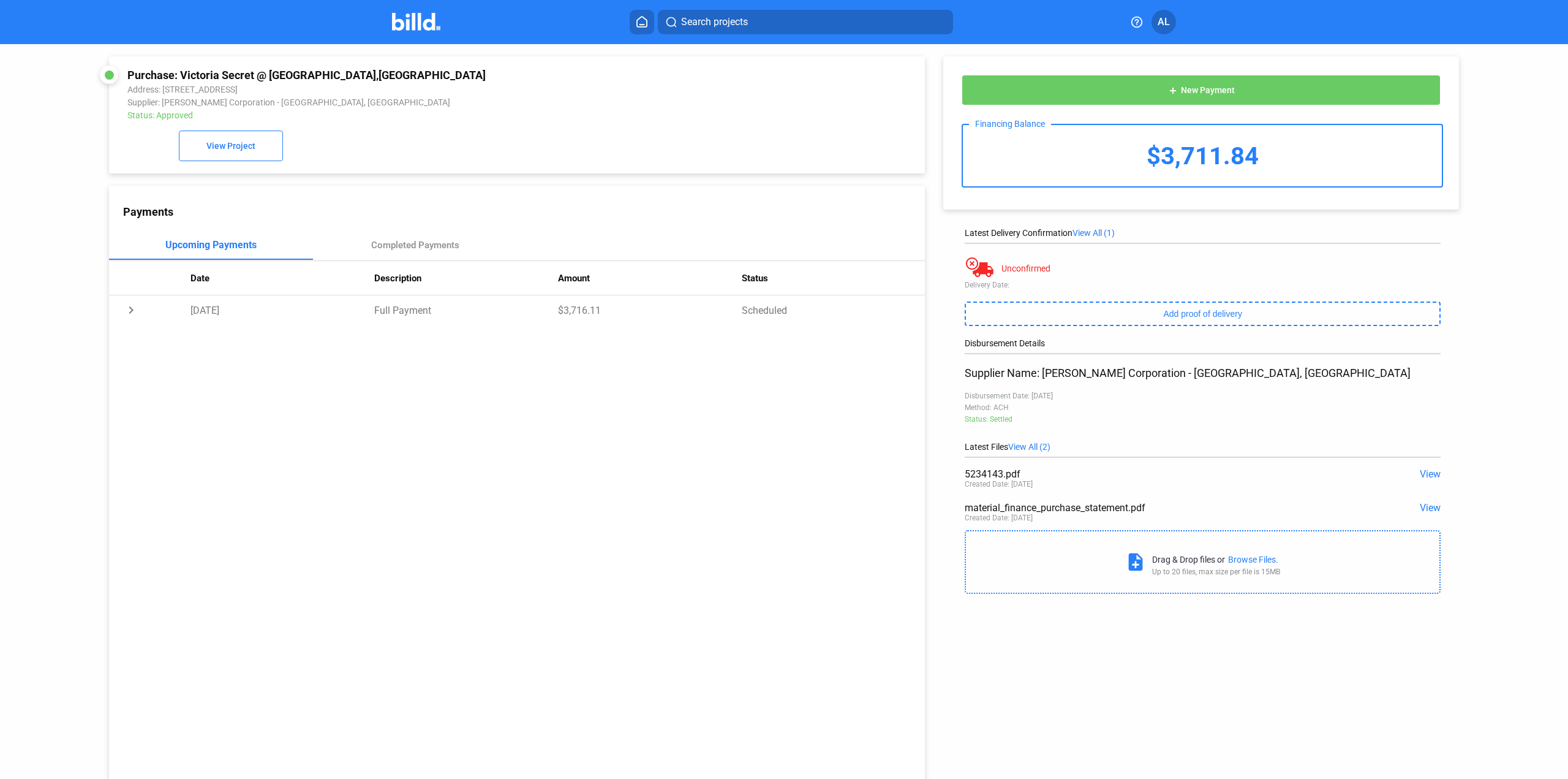
click at [415, 27] on img at bounding box center [416, 22] width 48 height 17
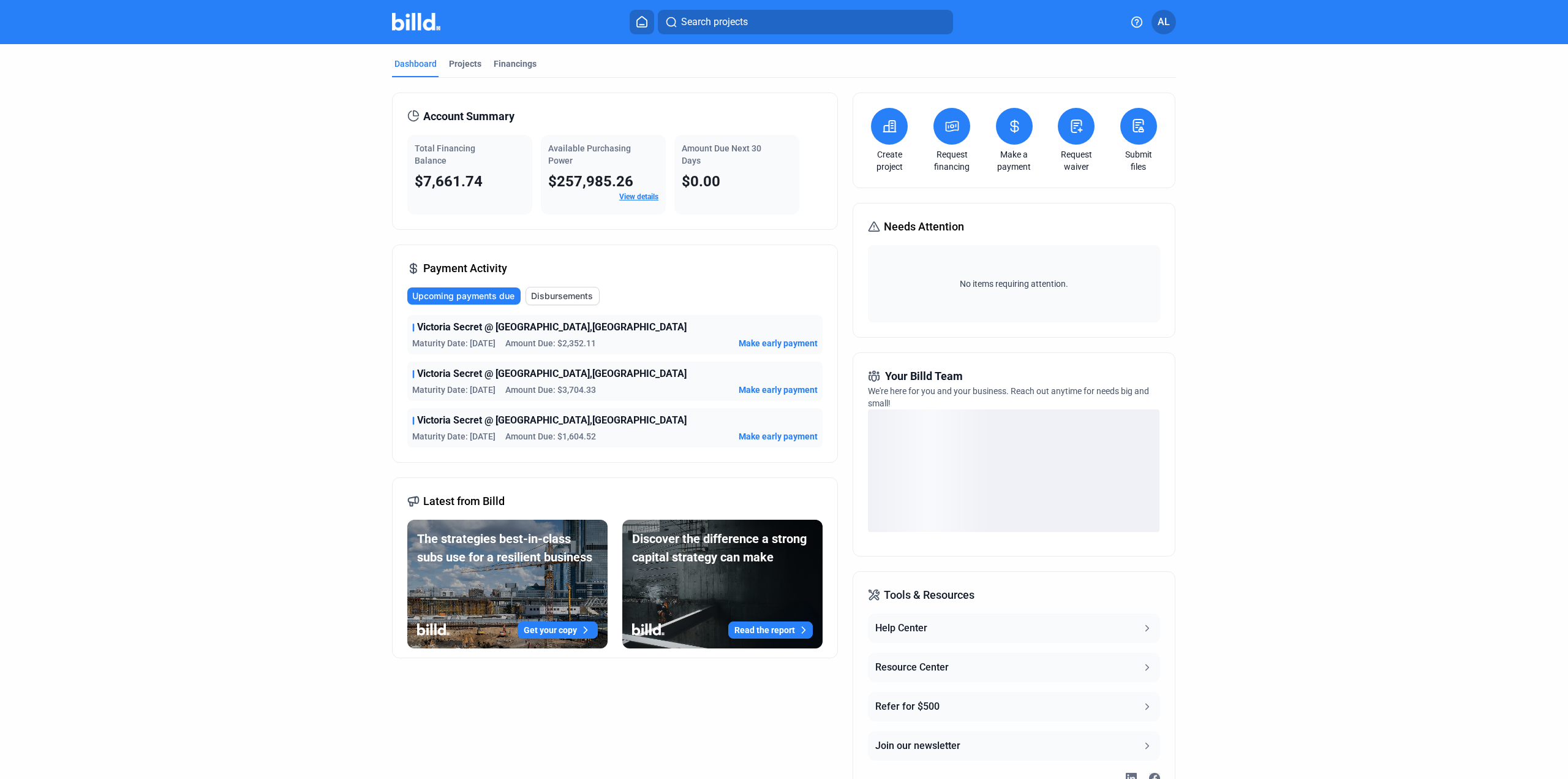
click at [770, 434] on span "Make early payment" at bounding box center [779, 436] width 79 height 12
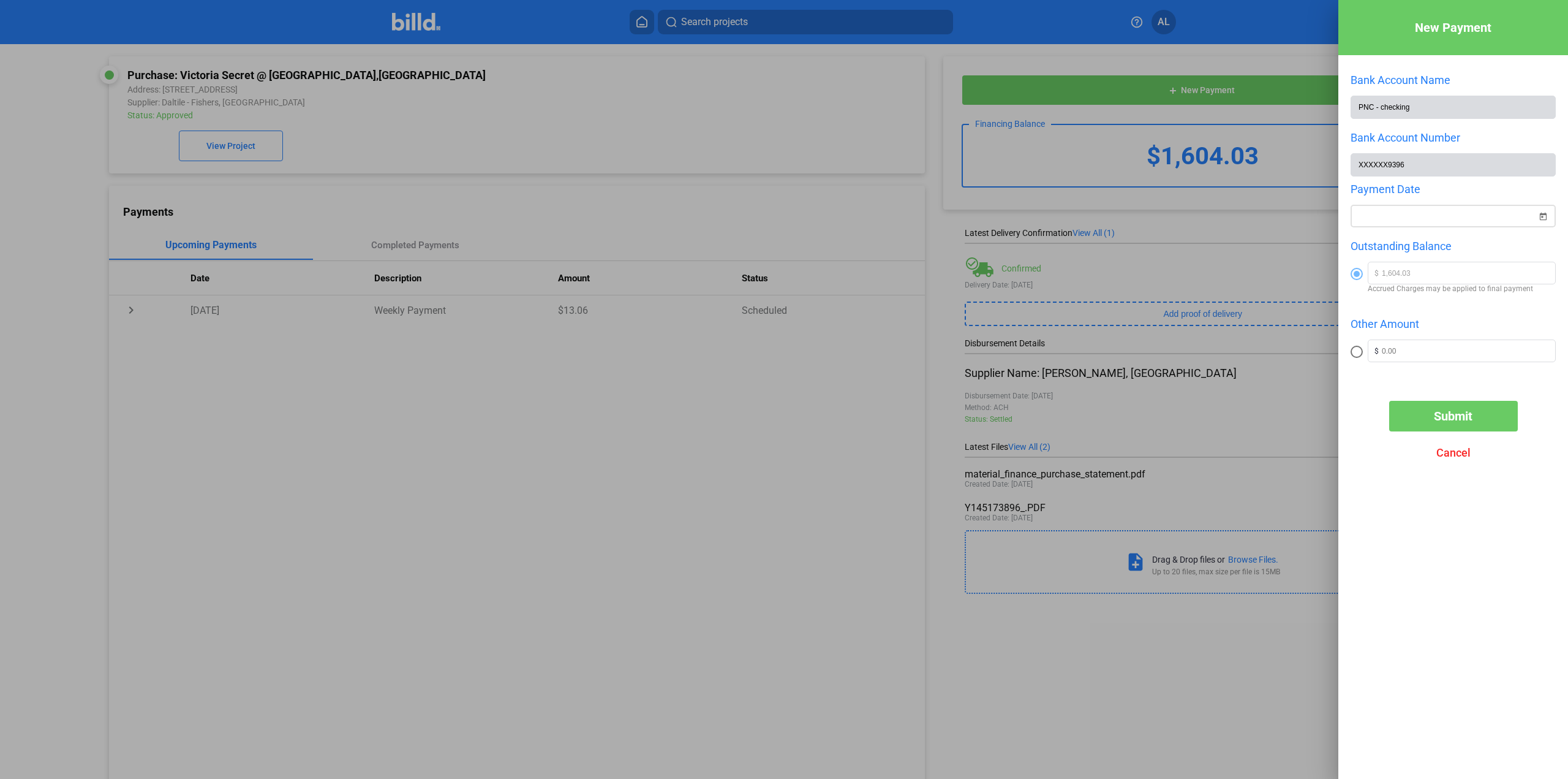
click at [1542, 214] on span "Open calendar" at bounding box center [1543, 209] width 30 height 30
click at [1461, 383] on span "18" at bounding box center [1465, 380] width 22 height 22
type input "[DATE]"
click at [1450, 417] on span "Submit" at bounding box center [1453, 416] width 39 height 15
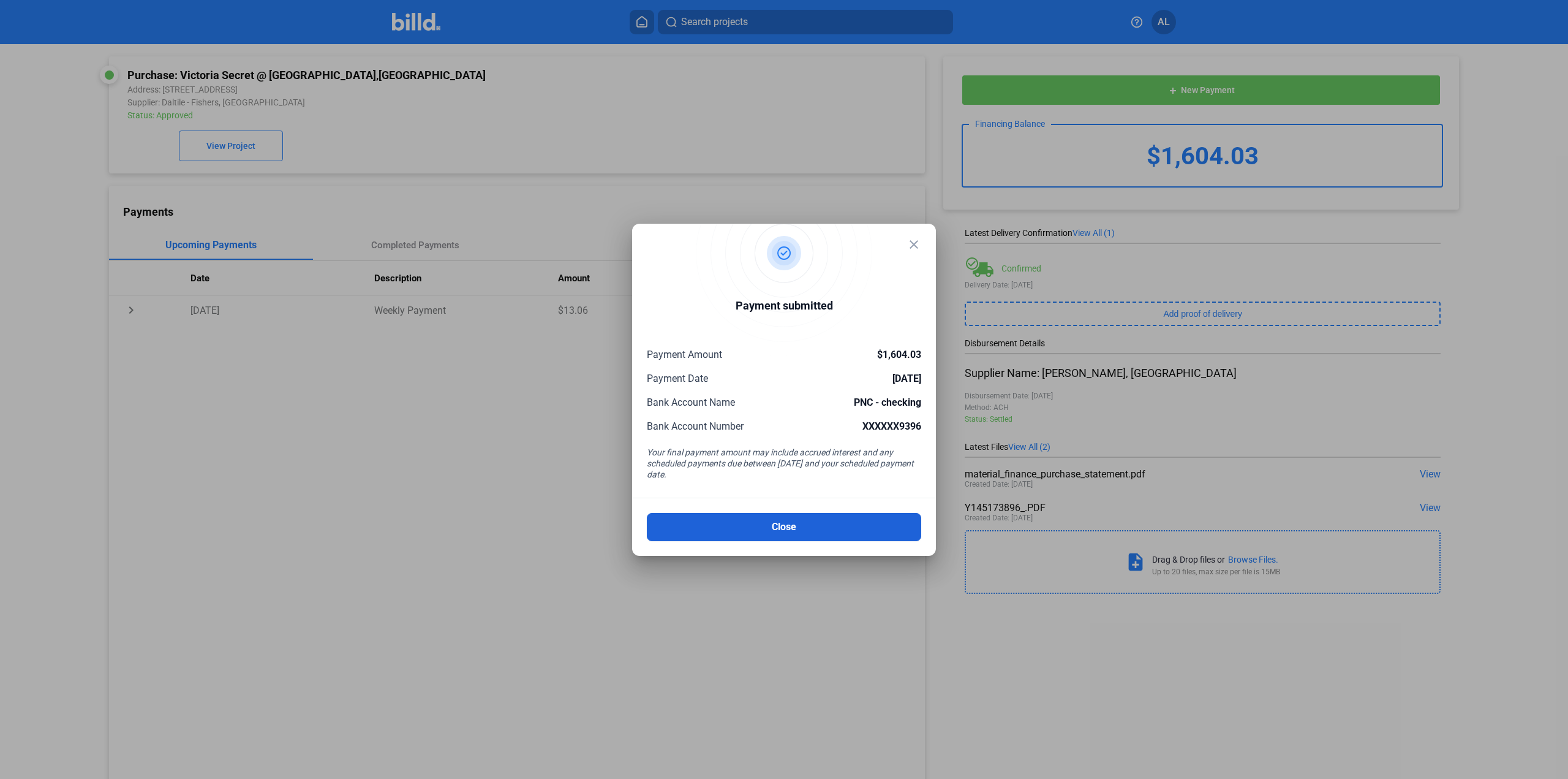
click at [735, 525] on button "Close" at bounding box center [784, 527] width 275 height 28
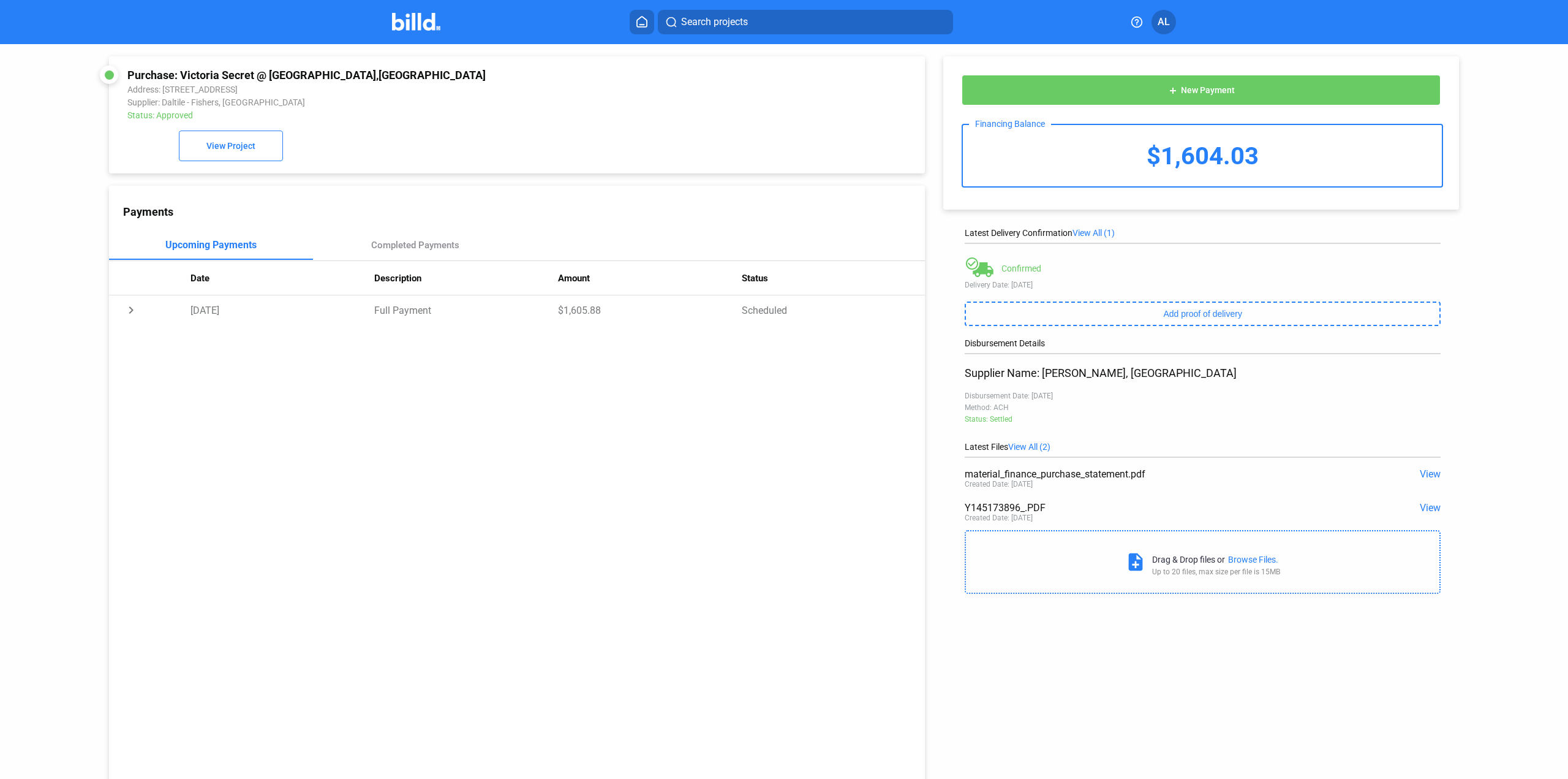
click at [418, 22] on img at bounding box center [416, 22] width 48 height 17
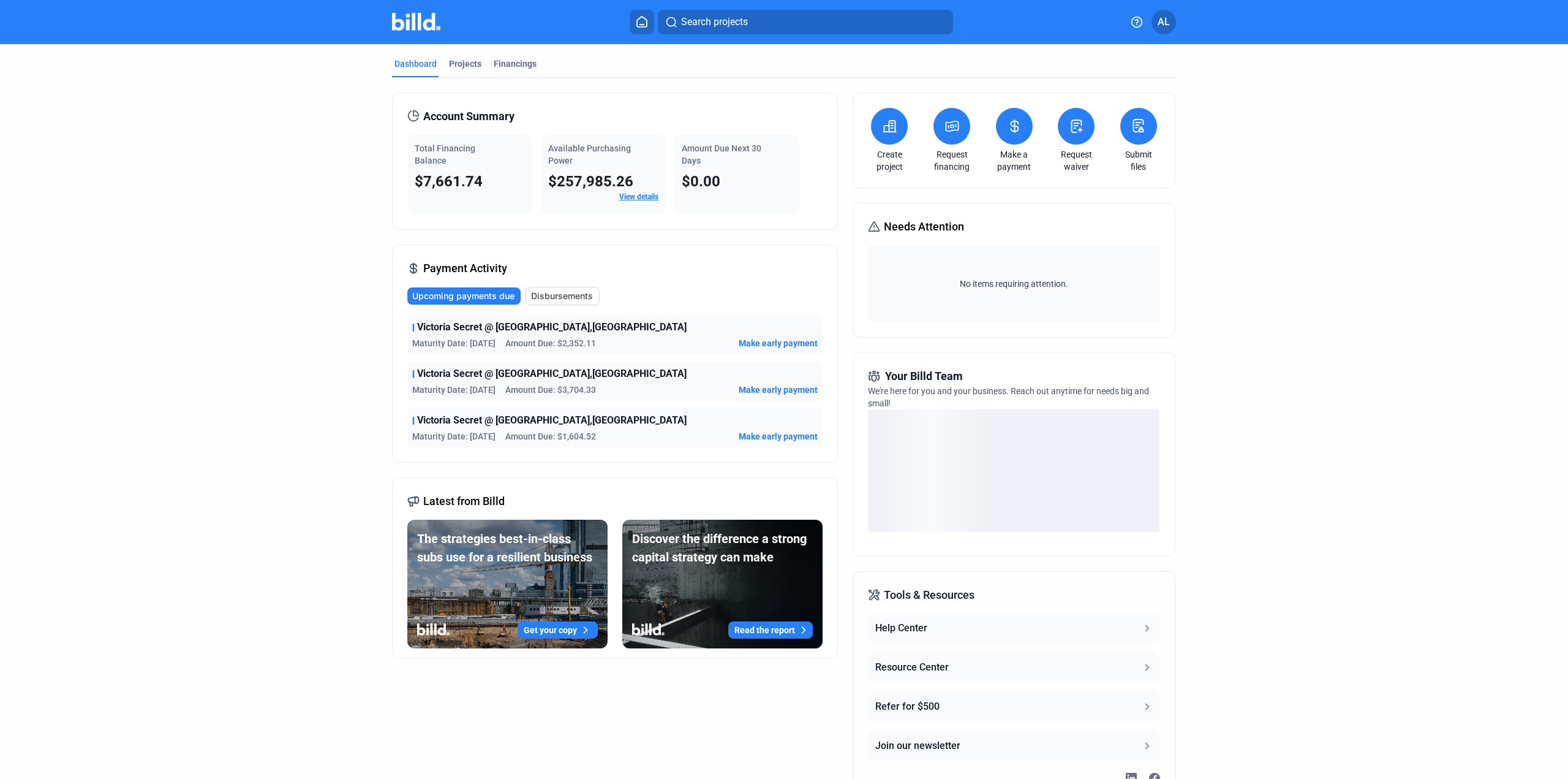
click at [635, 192] on span "View details" at bounding box center [638, 196] width 39 height 11
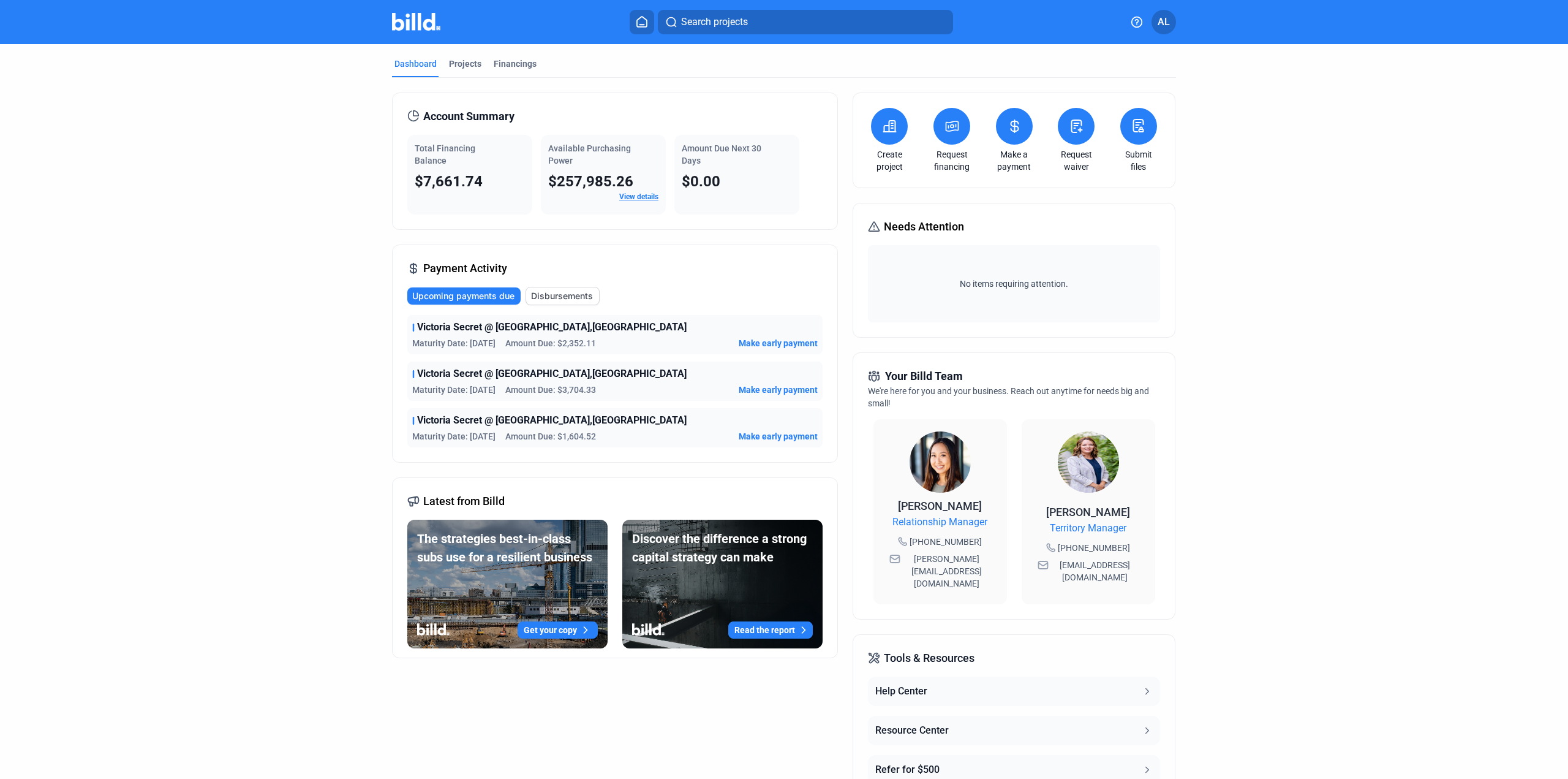
click at [631, 195] on link "View details" at bounding box center [638, 196] width 39 height 8
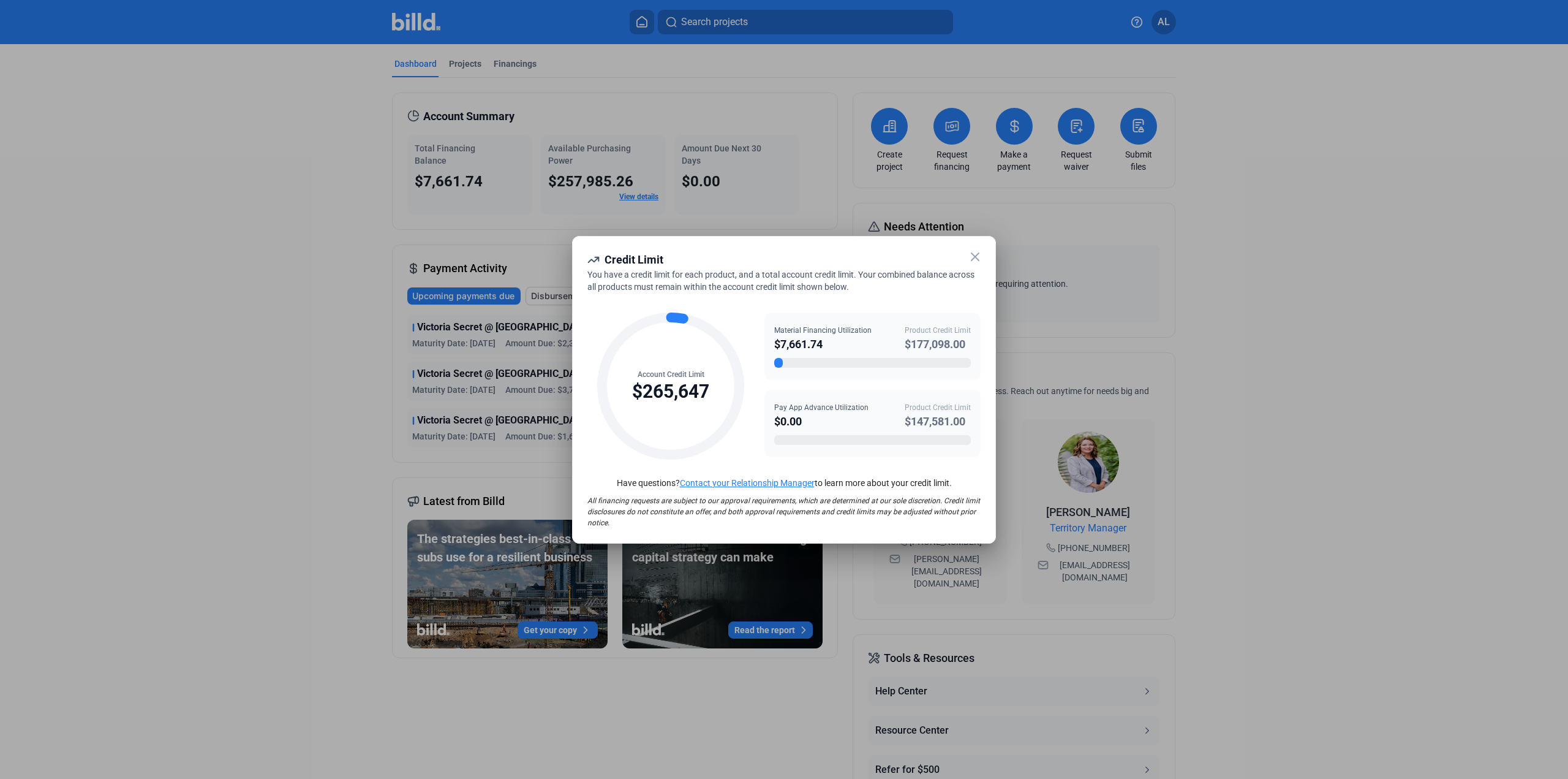
click at [976, 256] on icon at bounding box center [976, 257] width 15 height 15
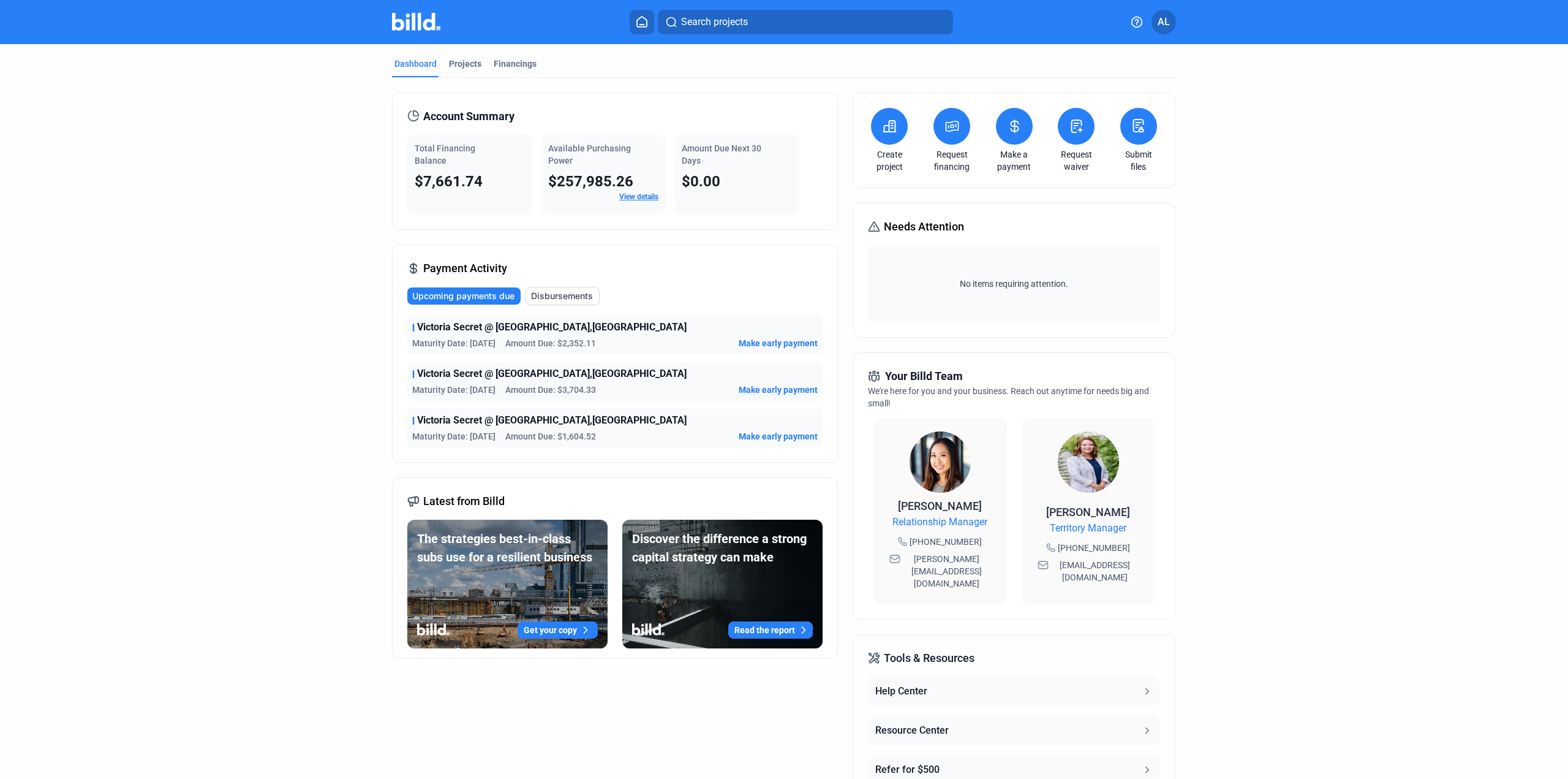
click at [421, 17] on img at bounding box center [416, 22] width 48 height 17
